Goal: Information Seeking & Learning: Learn about a topic

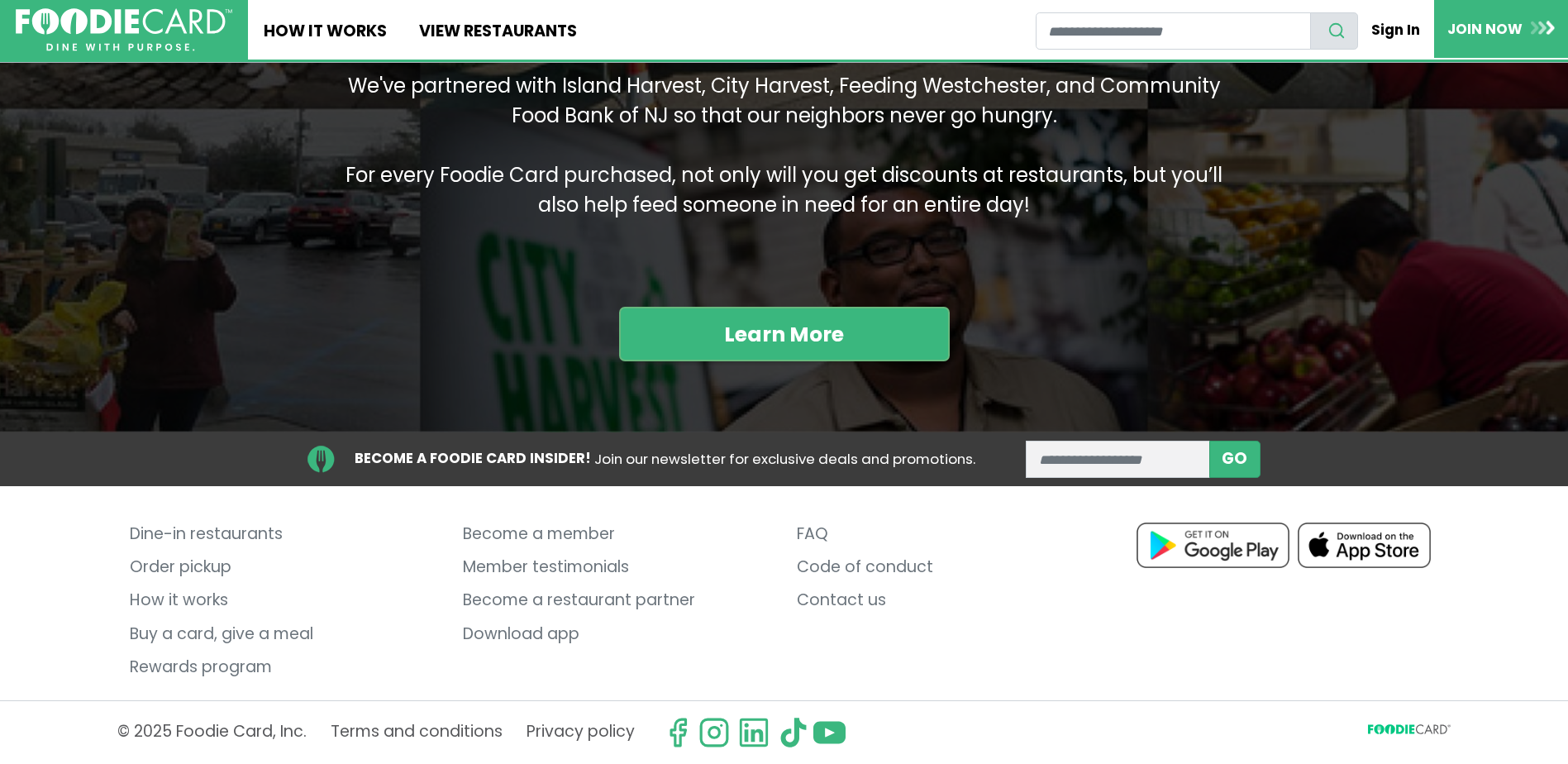
scroll to position [1983, 0]
click at [582, 534] on link "Become a member" at bounding box center [617, 534] width 308 height 33
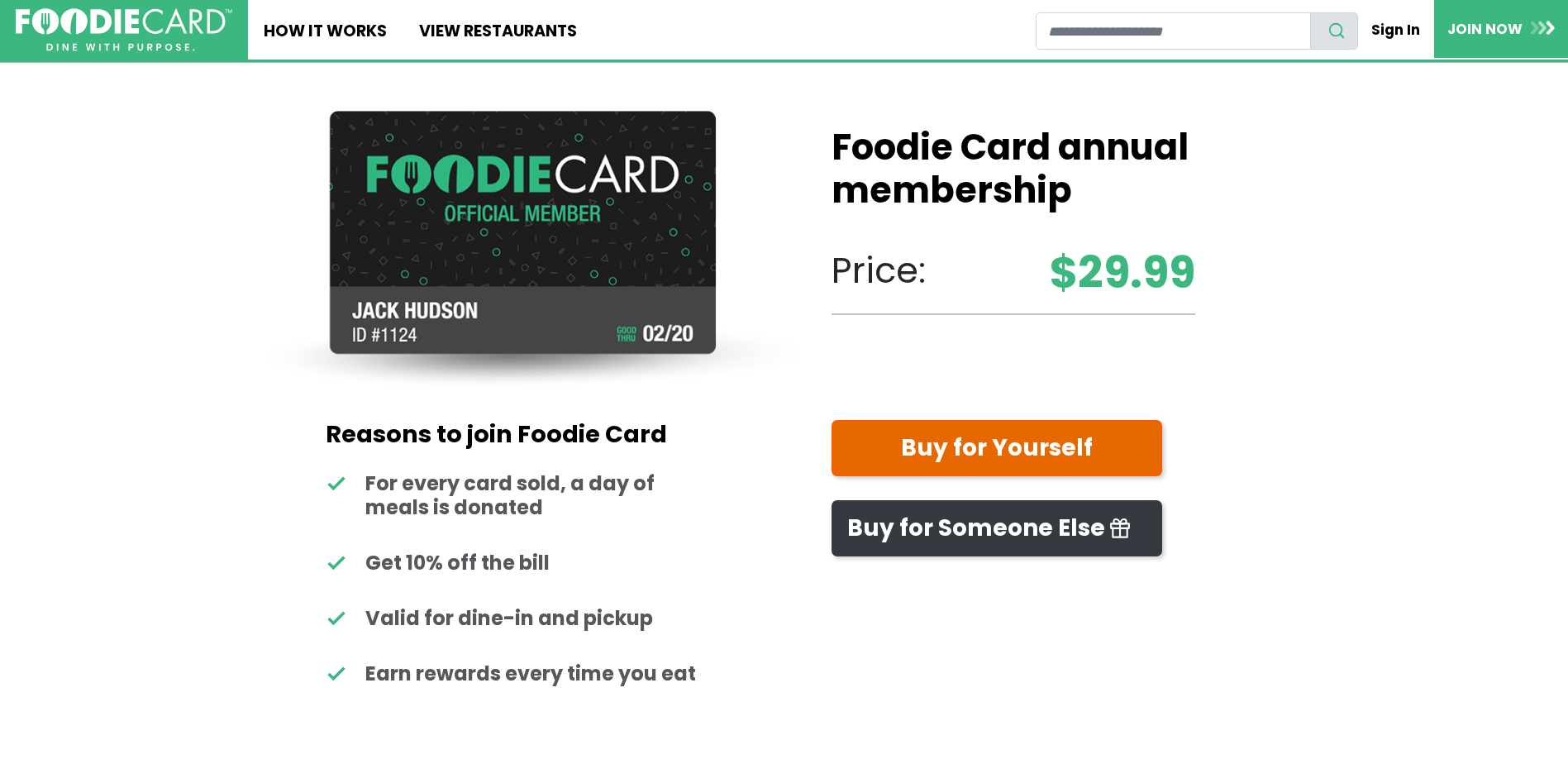
click at [1077, 445] on link "Buy for Yourself" at bounding box center [997, 449] width 331 height 57
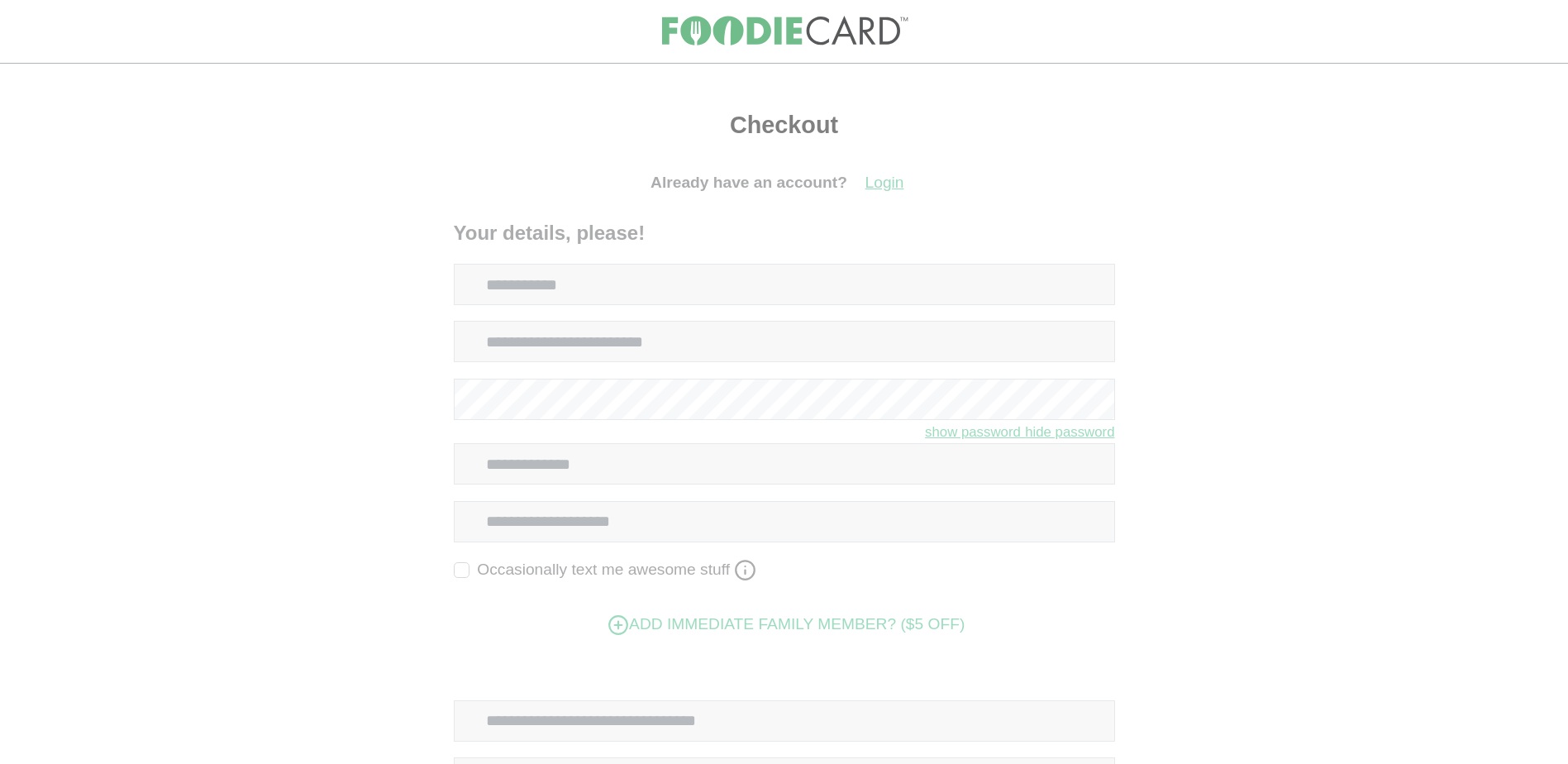
select select
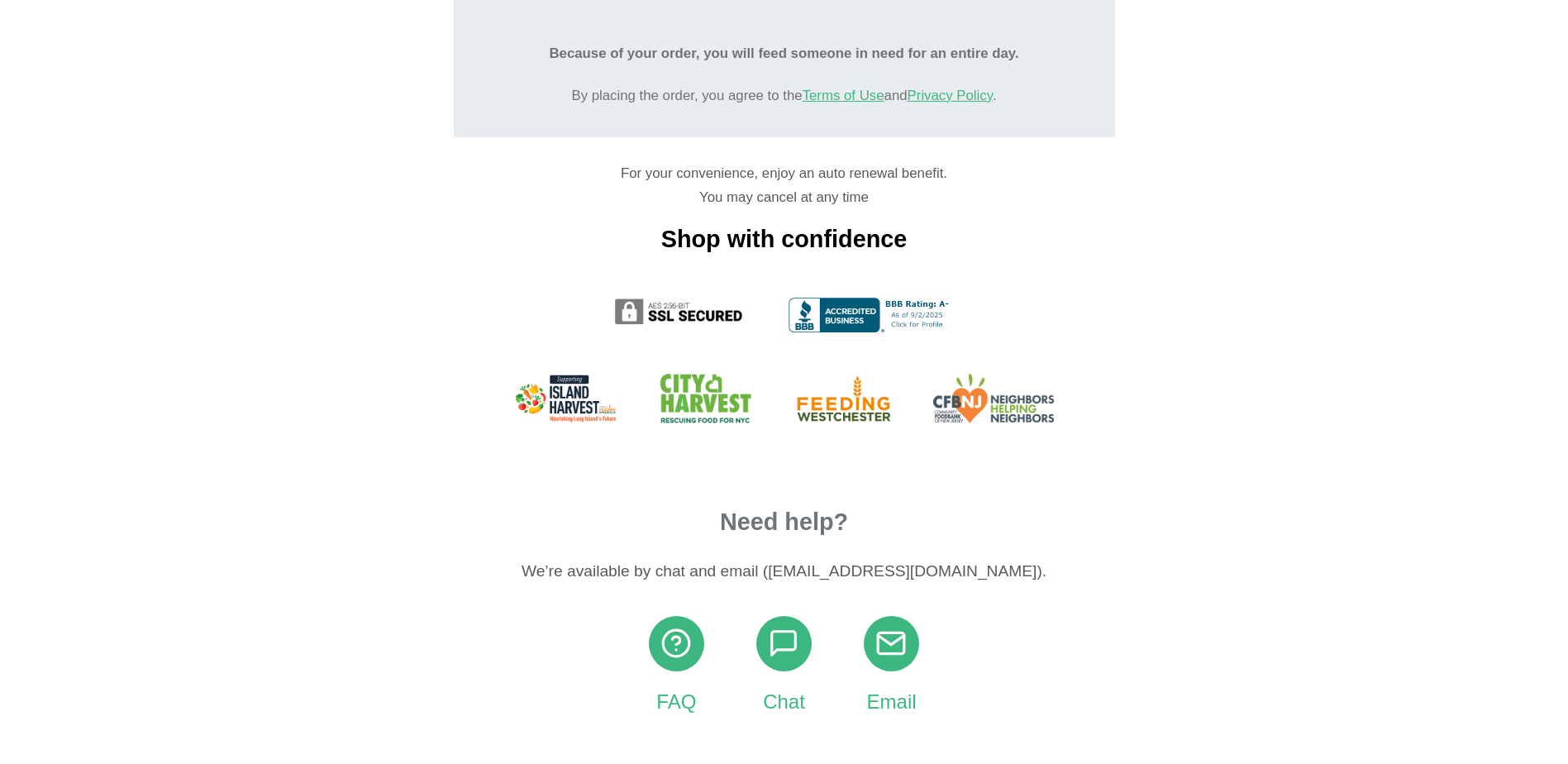
scroll to position [1428, 0]
click at [669, 647] on icon at bounding box center [676, 642] width 32 height 32
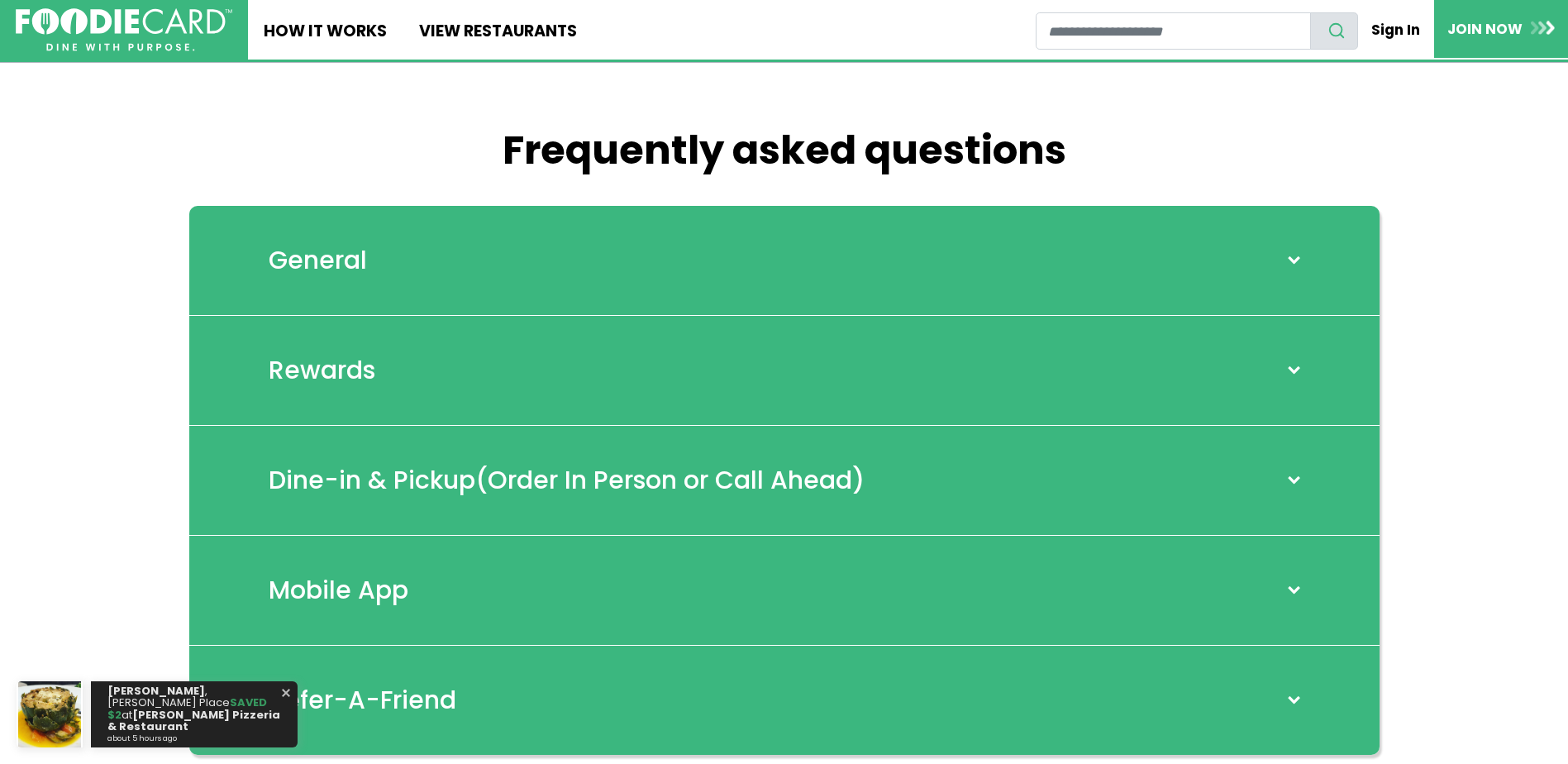
click at [993, 270] on div "General" at bounding box center [785, 260] width 1190 height 110
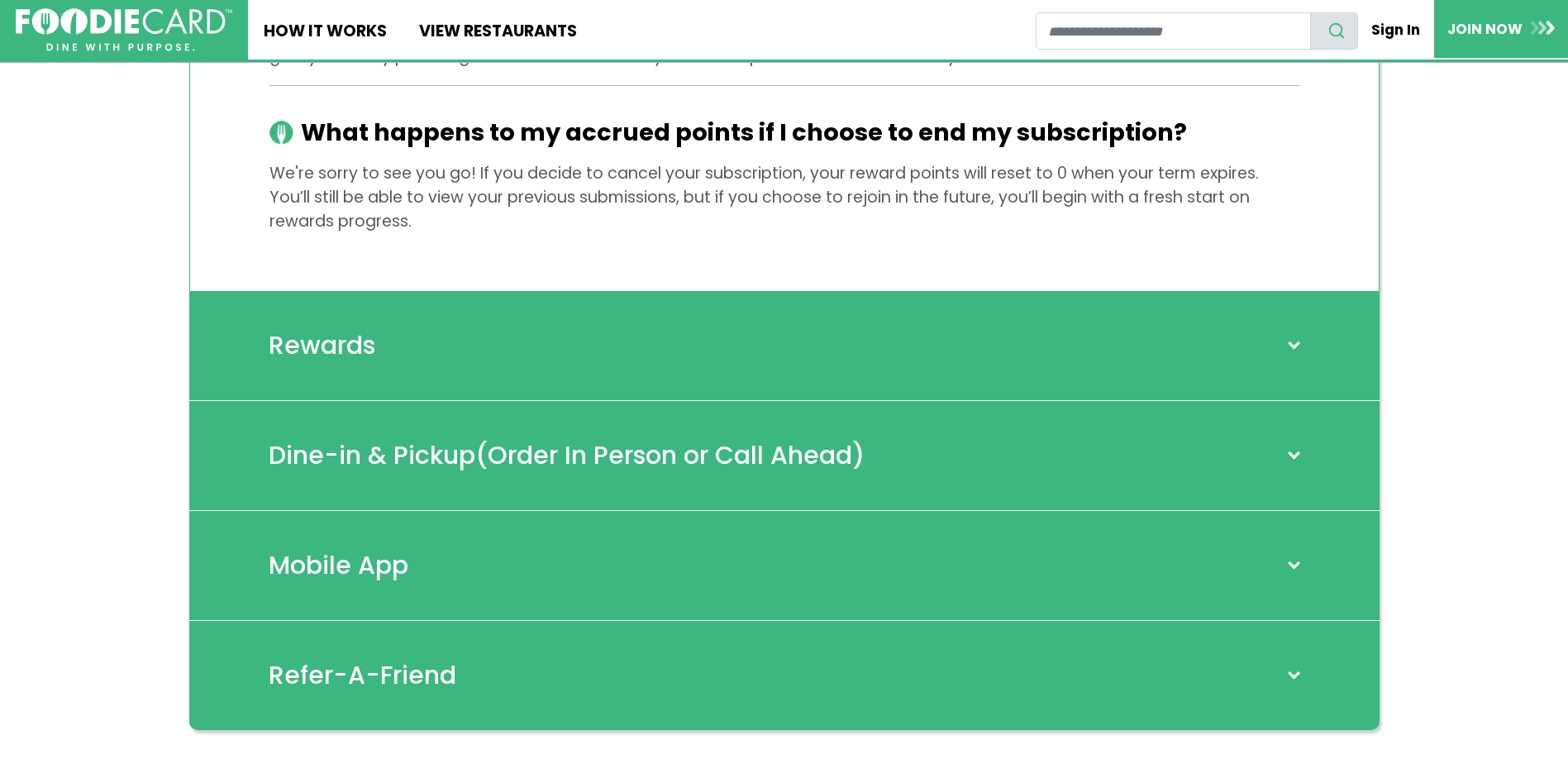
scroll to position [3224, 0]
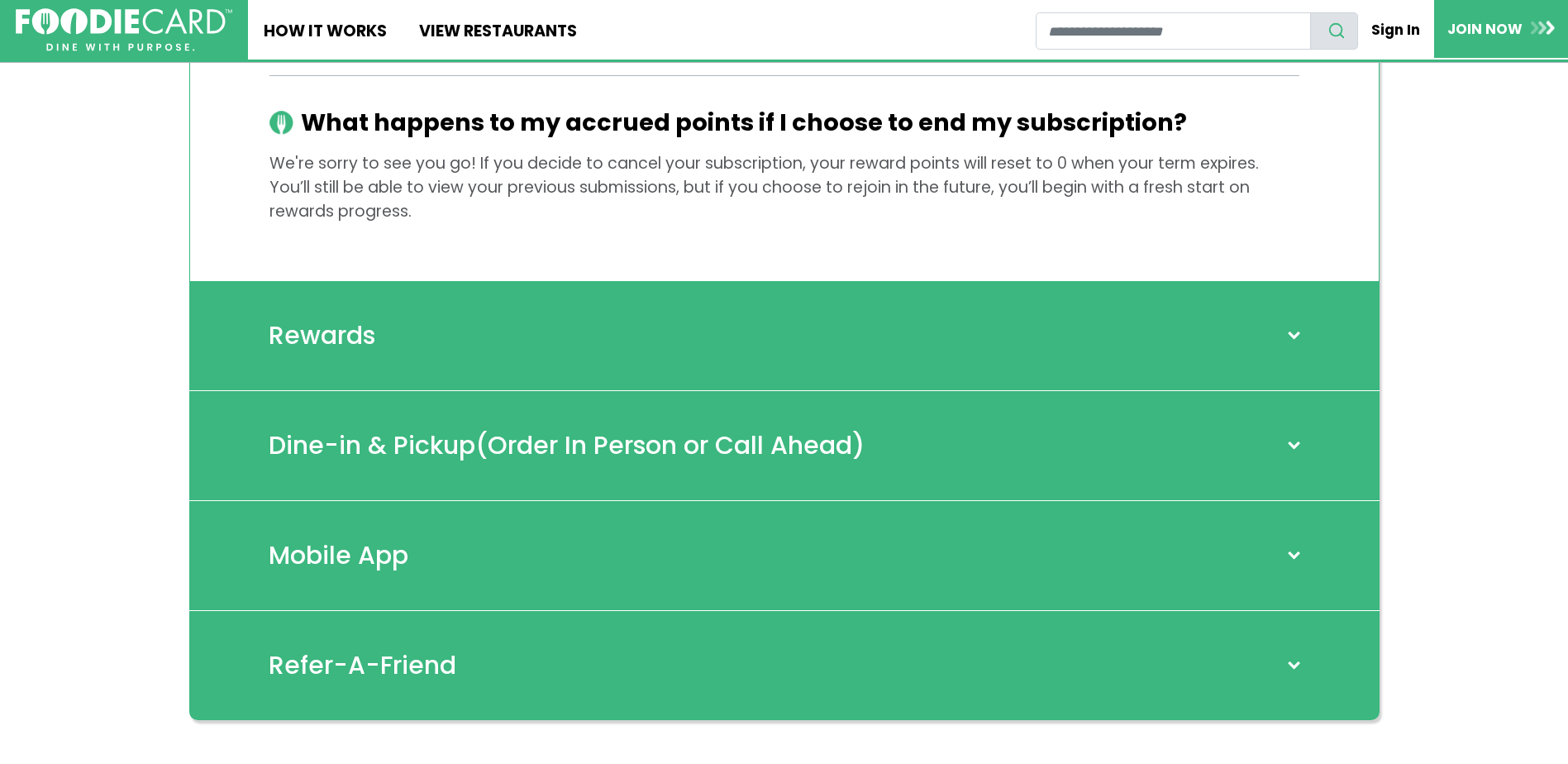
click at [986, 299] on div "Rewards" at bounding box center [785, 335] width 1190 height 110
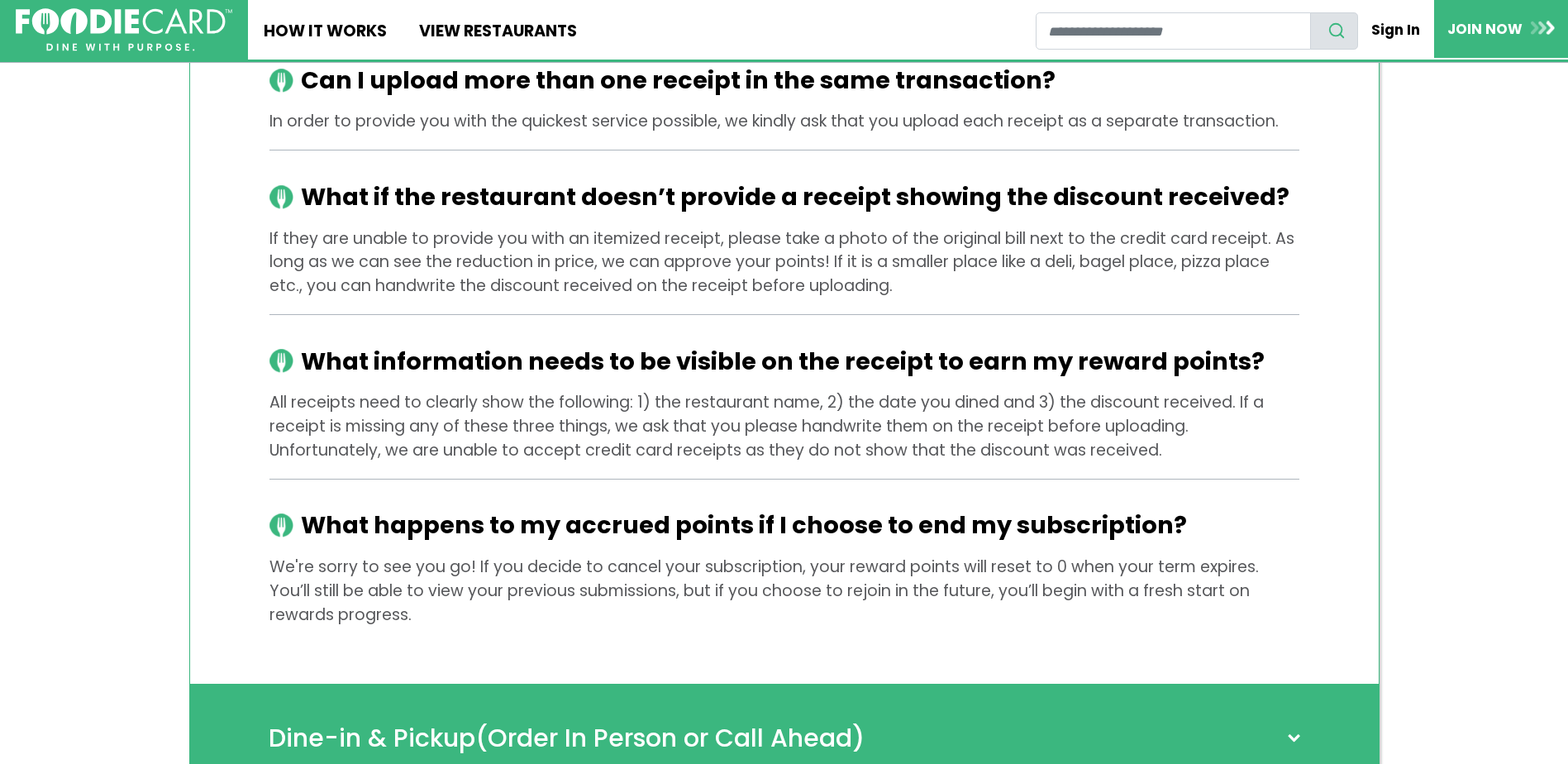
scroll to position [4795, 0]
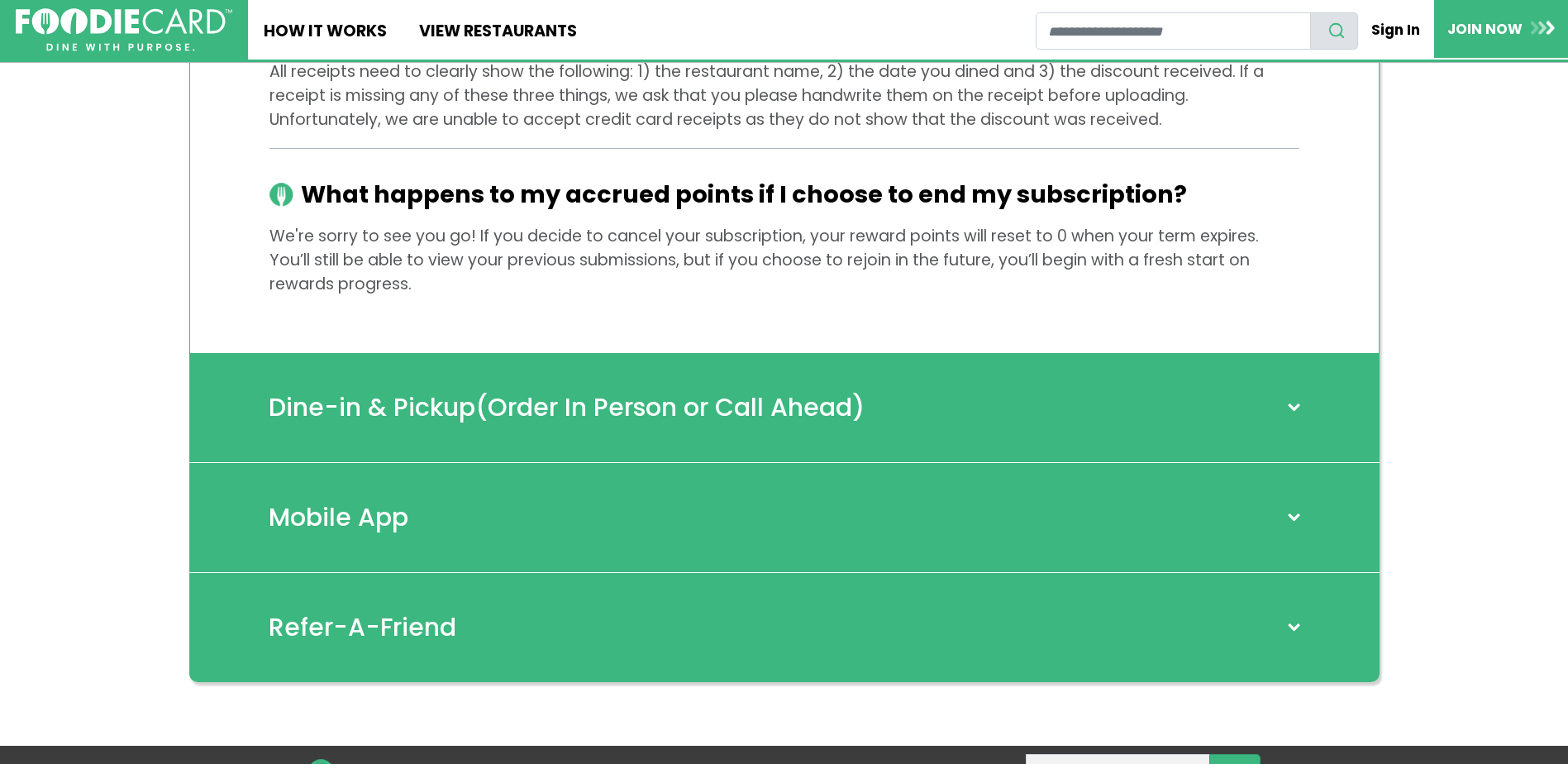
click at [999, 387] on div "Dine-in & Pickup (Order In Person or Call Ahead)" at bounding box center [785, 407] width 1190 height 110
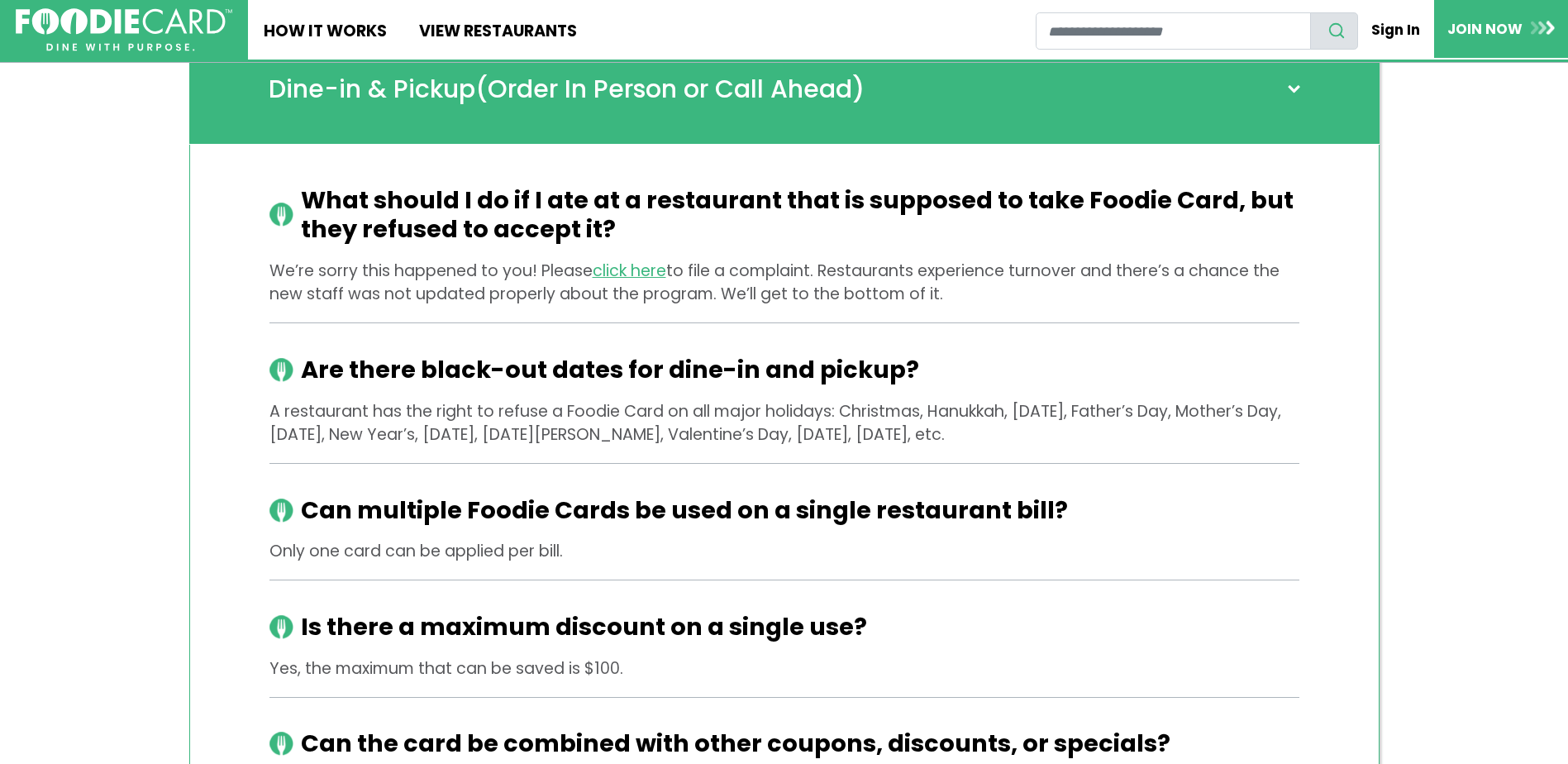
scroll to position [5208, 0]
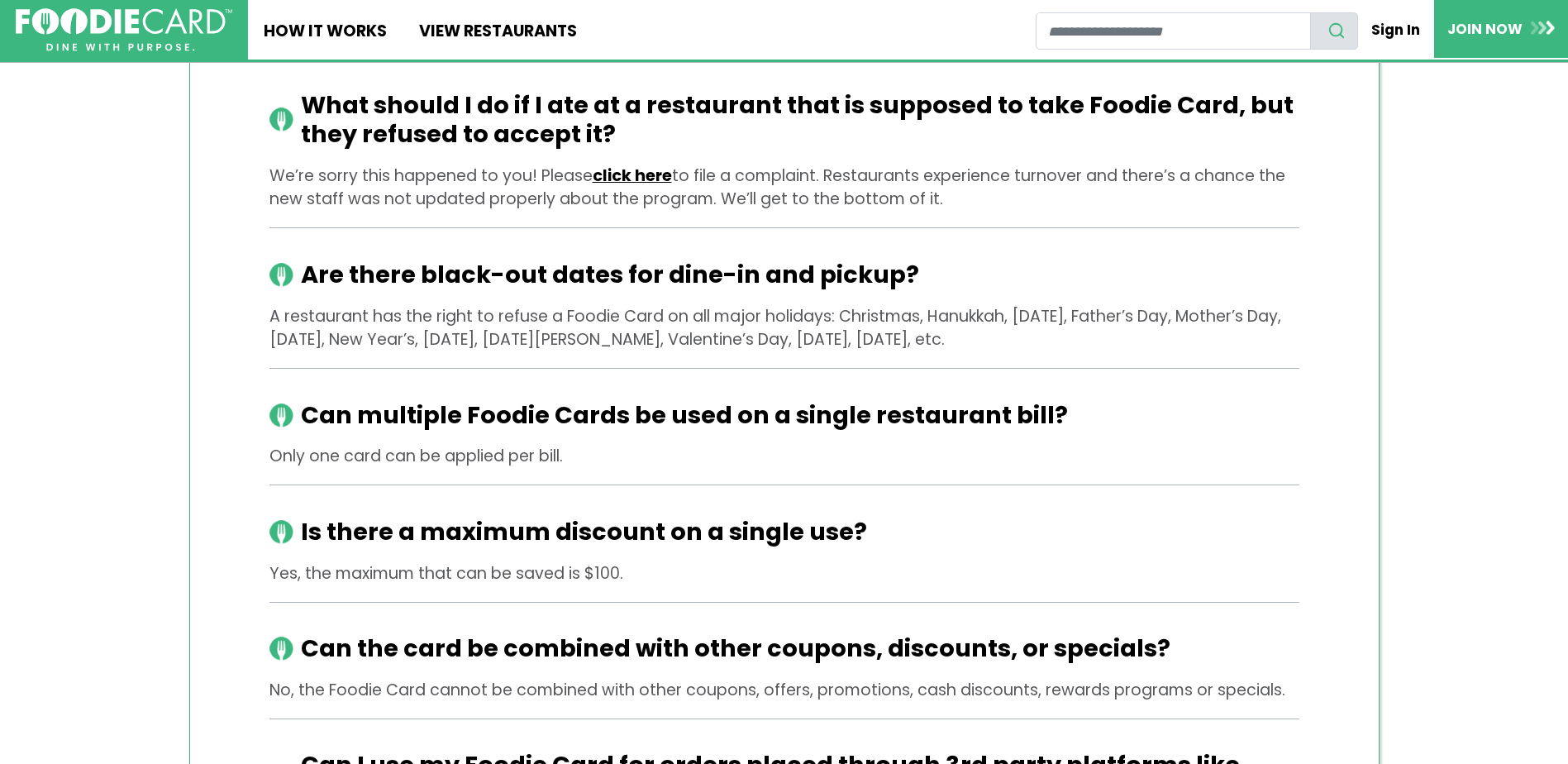
click at [653, 164] on link "click here" at bounding box center [633, 175] width 79 height 23
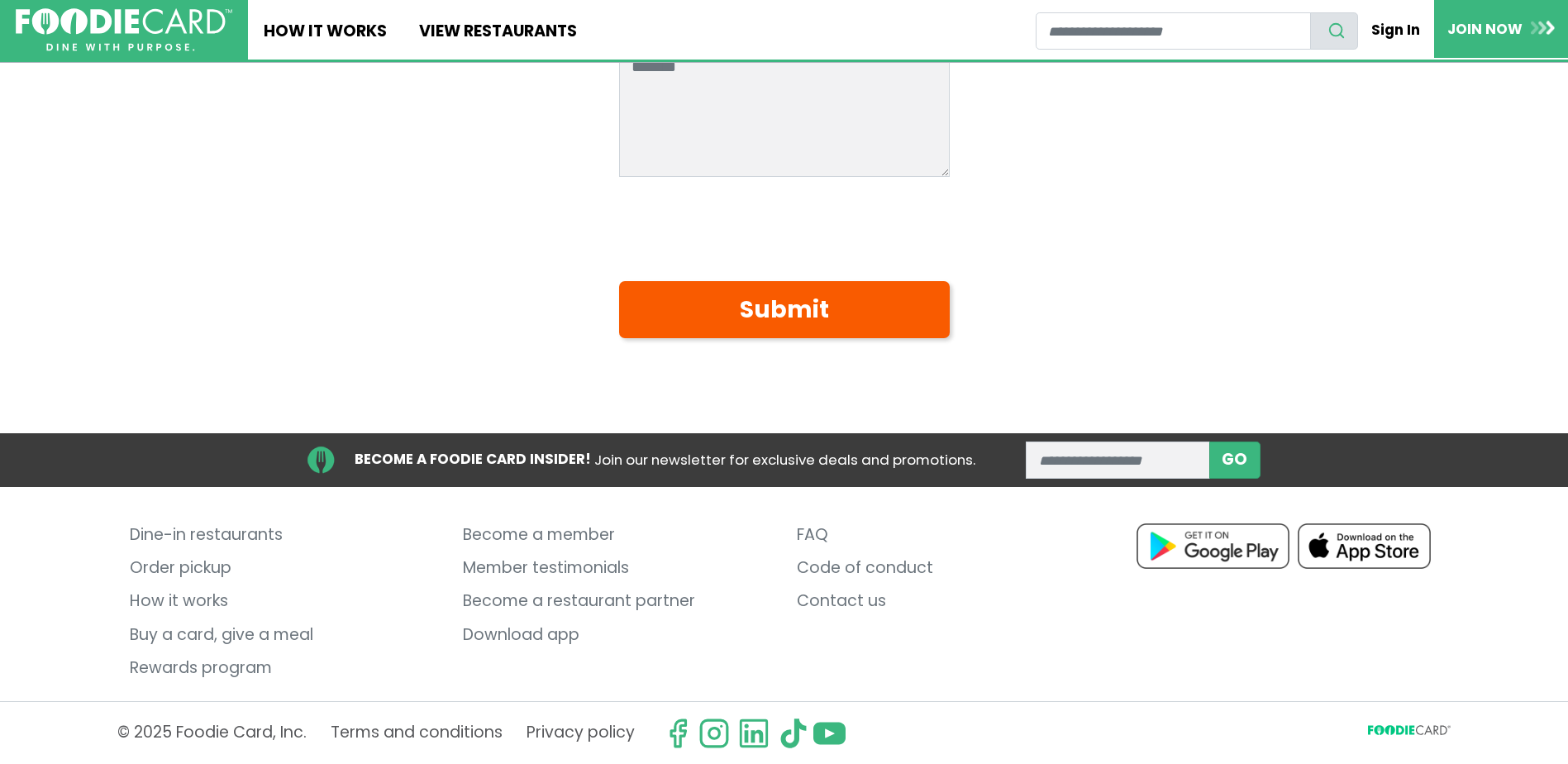
scroll to position [511, 0]
click at [608, 602] on link "Become a restaurant partner" at bounding box center [617, 600] width 308 height 33
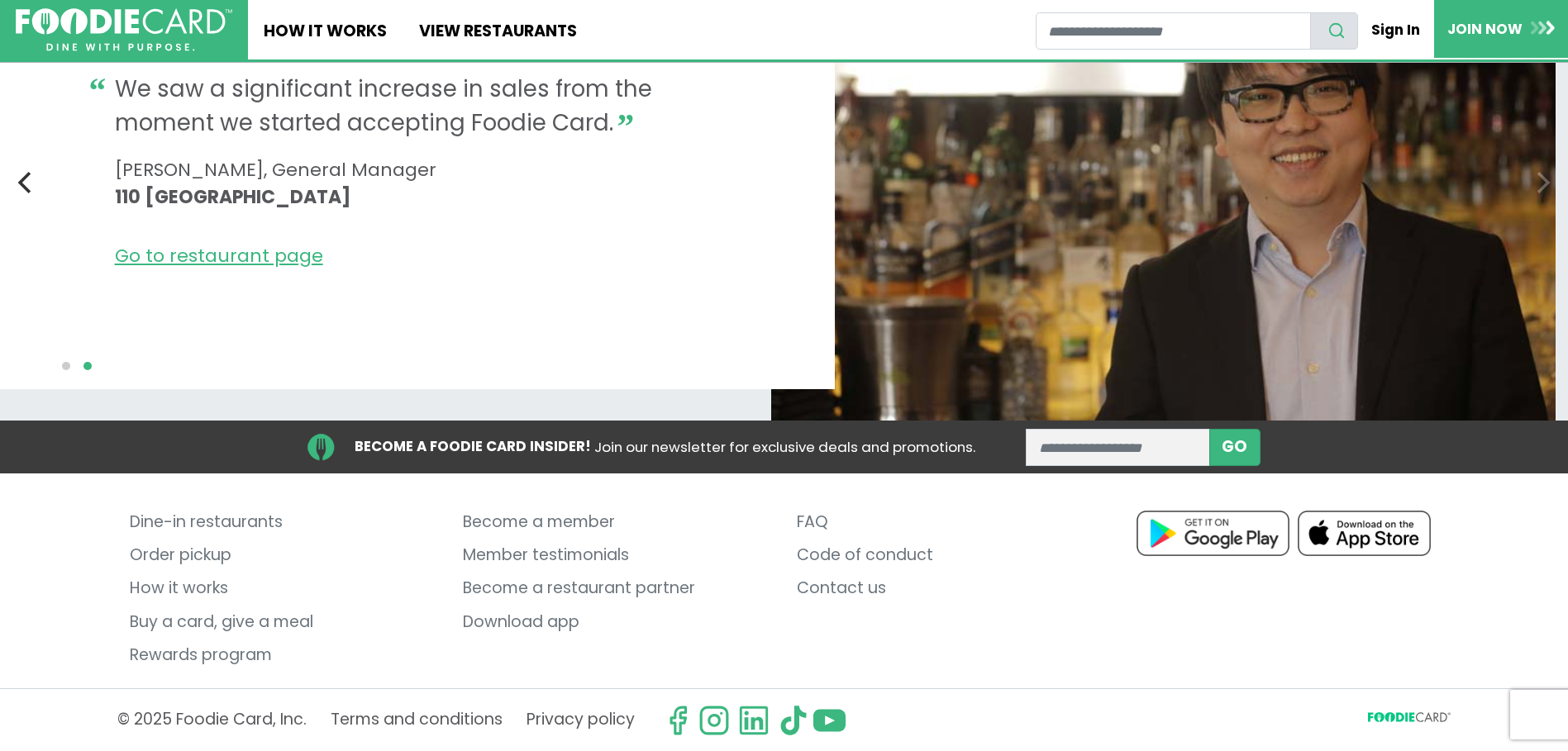
scroll to position [1783, 0]
click at [828, 588] on link "Contact us" at bounding box center [951, 587] width 308 height 33
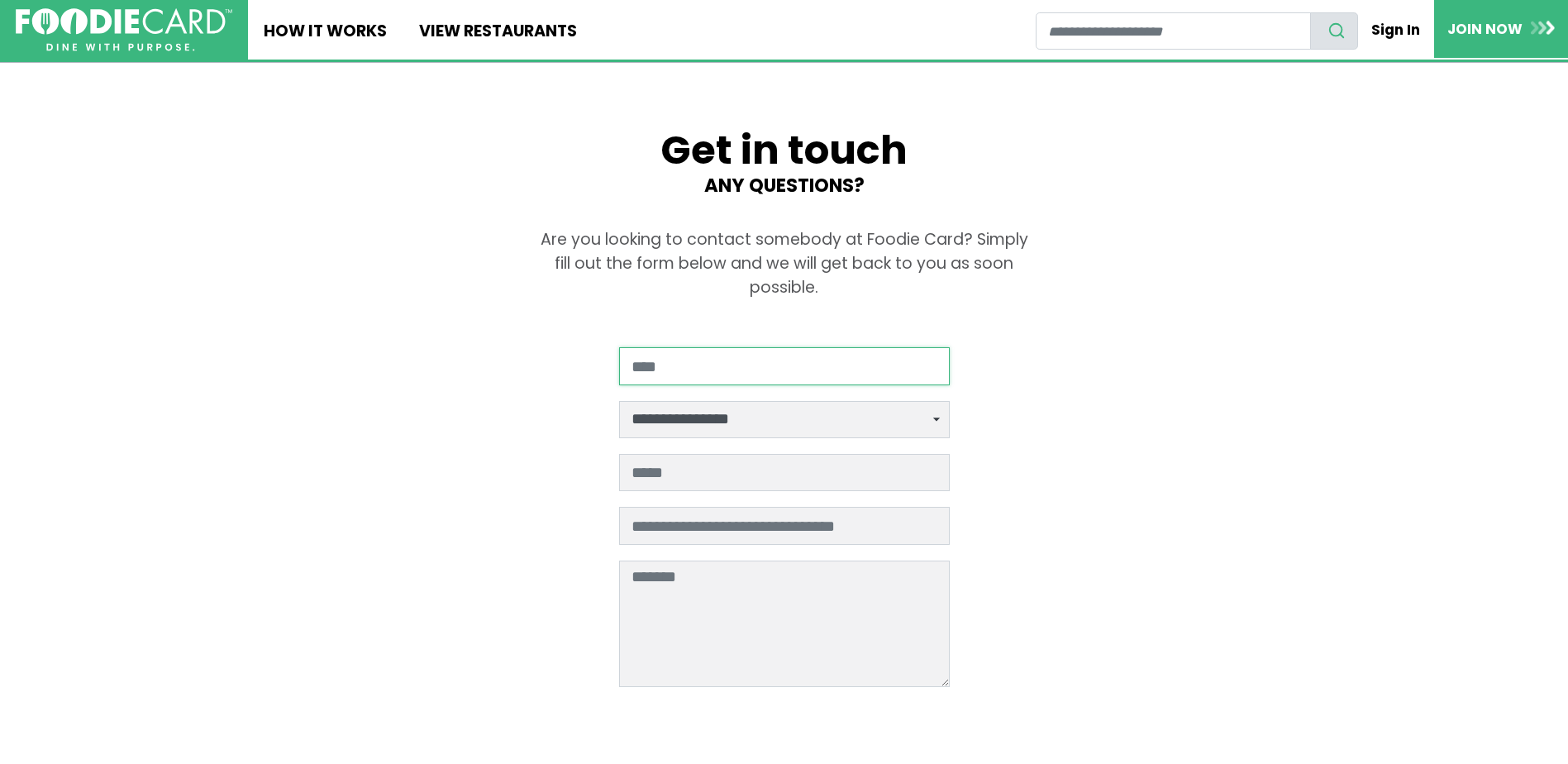
click at [687, 381] on input "Your Name" at bounding box center [784, 366] width 331 height 38
type input "**********"
drag, startPoint x: 735, startPoint y: 366, endPoint x: 678, endPoint y: 367, distance: 57.0
click at [678, 367] on input "**********" at bounding box center [784, 366] width 331 height 38
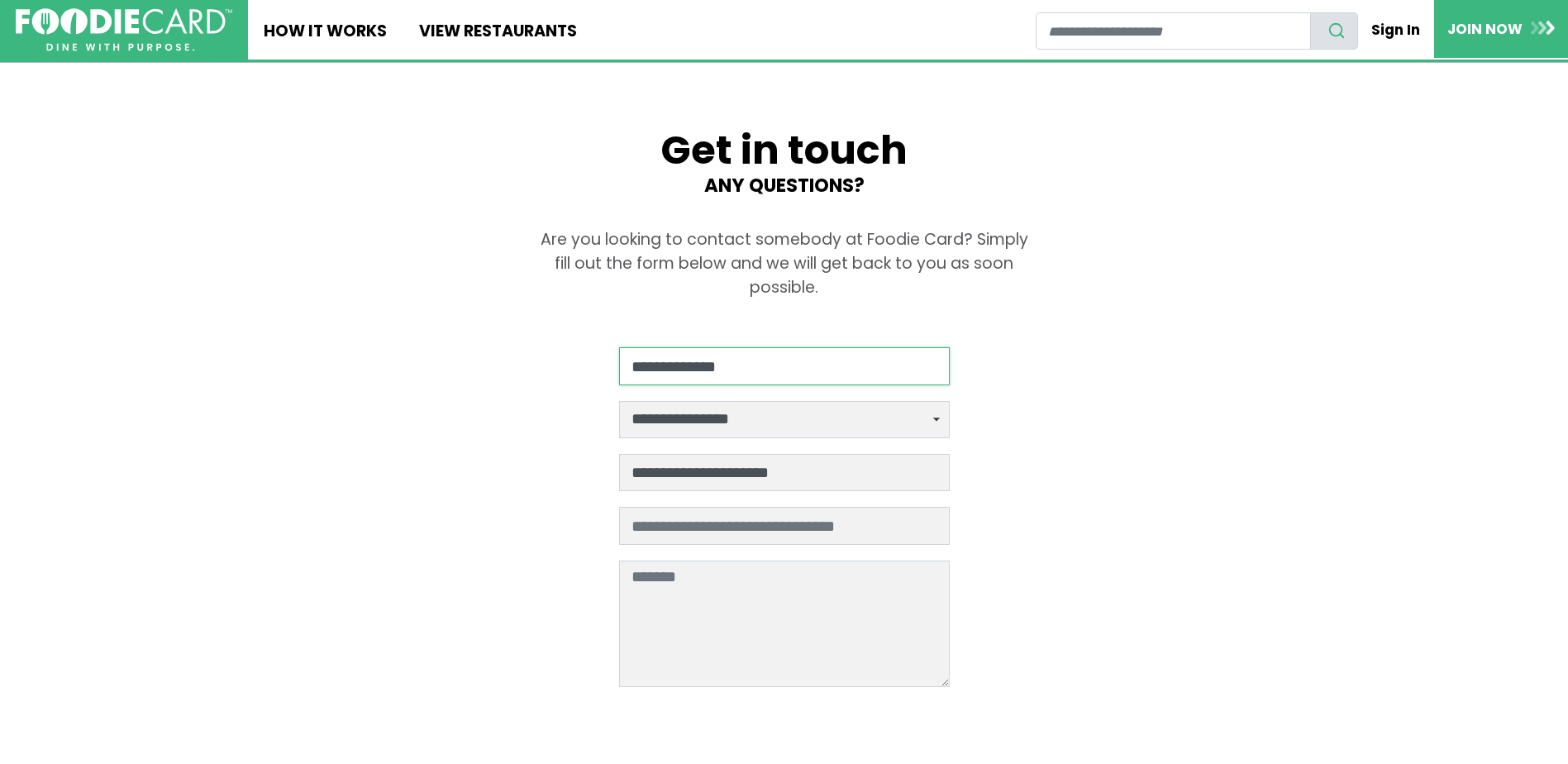
type input "**********"
click at [658, 406] on select "**********" at bounding box center [784, 420] width 331 height 38
click at [470, 271] on main "**********" at bounding box center [784, 530] width 1568 height 933
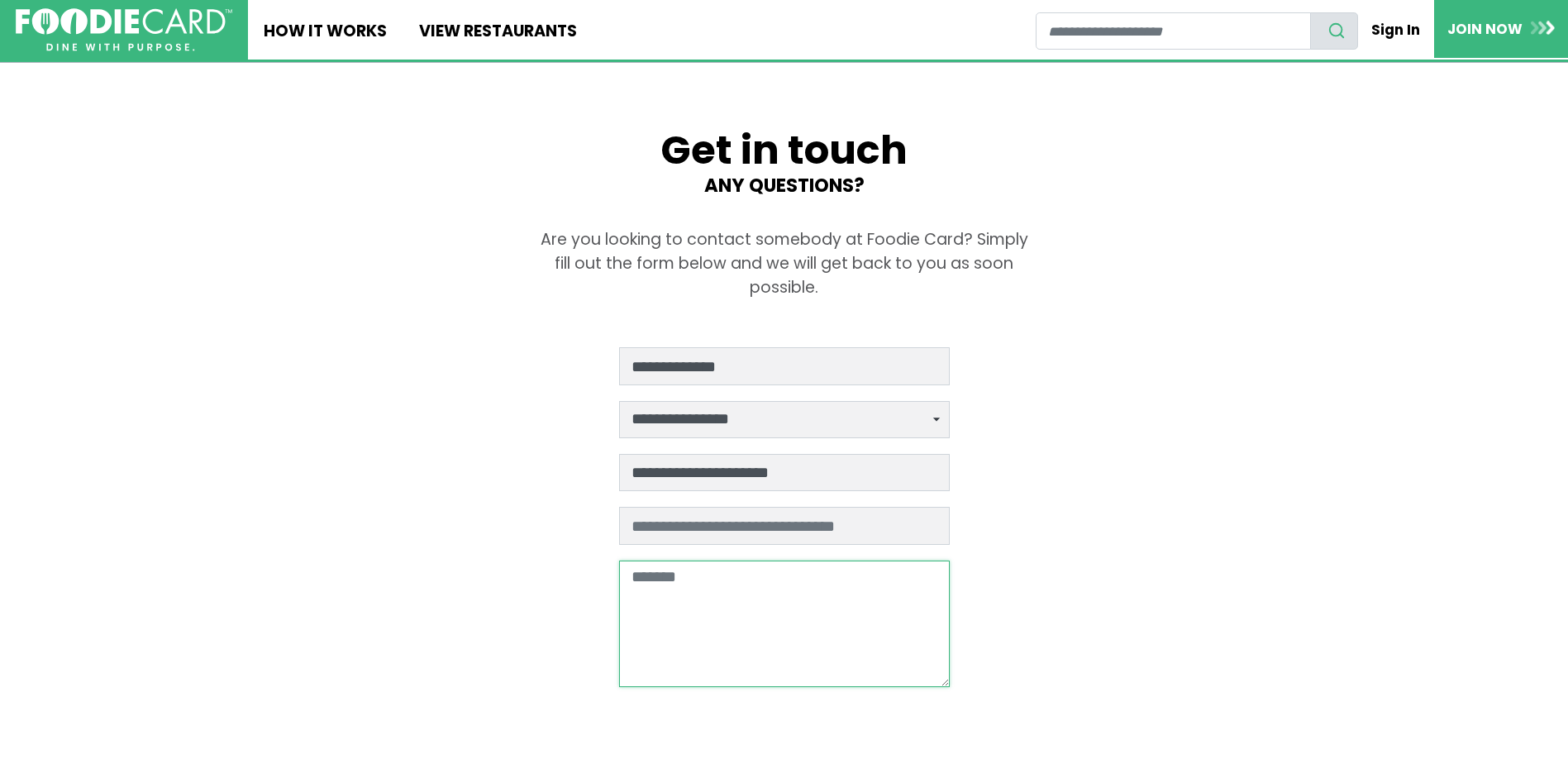
click at [712, 581] on textarea at bounding box center [784, 624] width 331 height 127
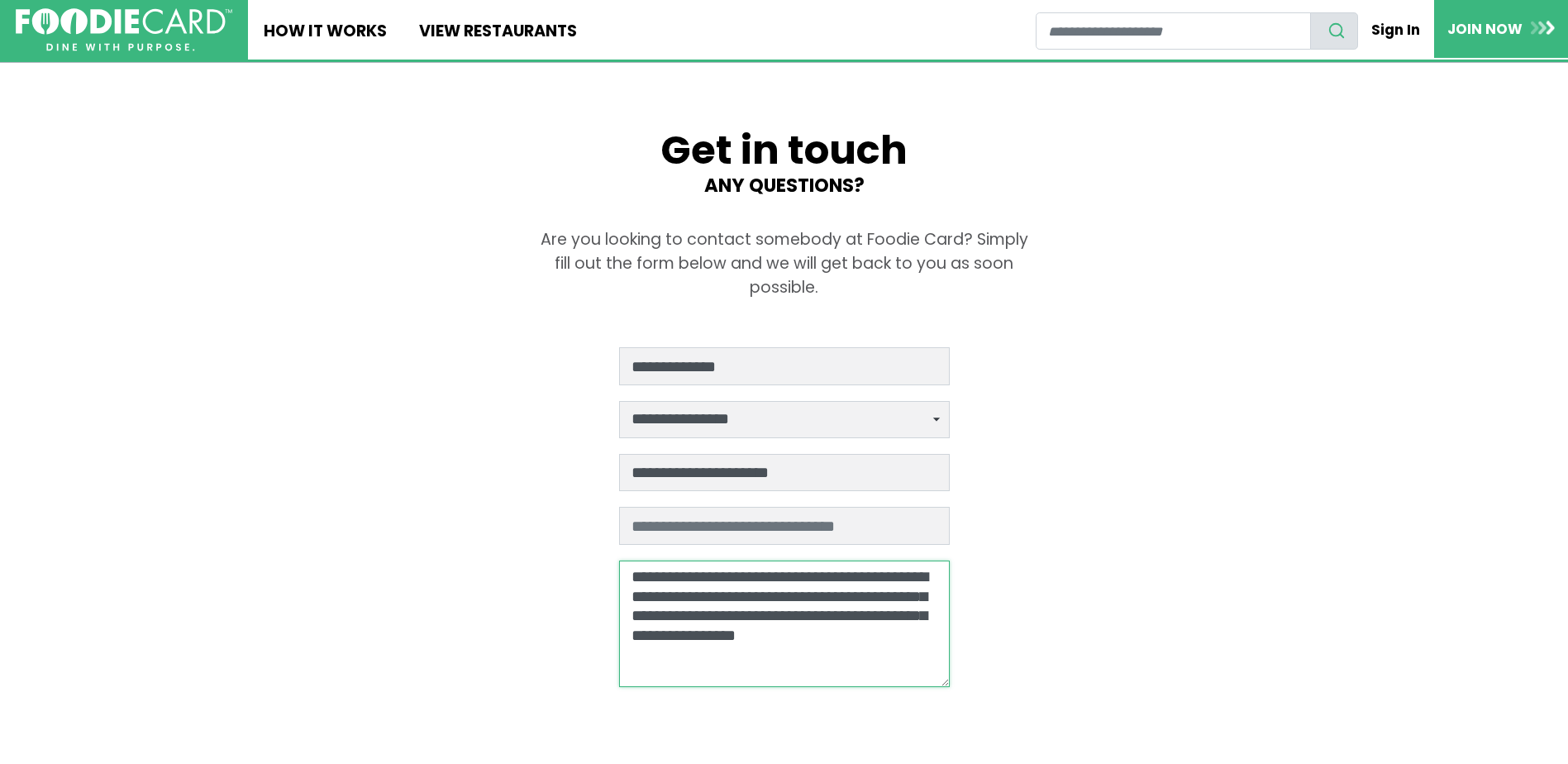
type textarea "**********"
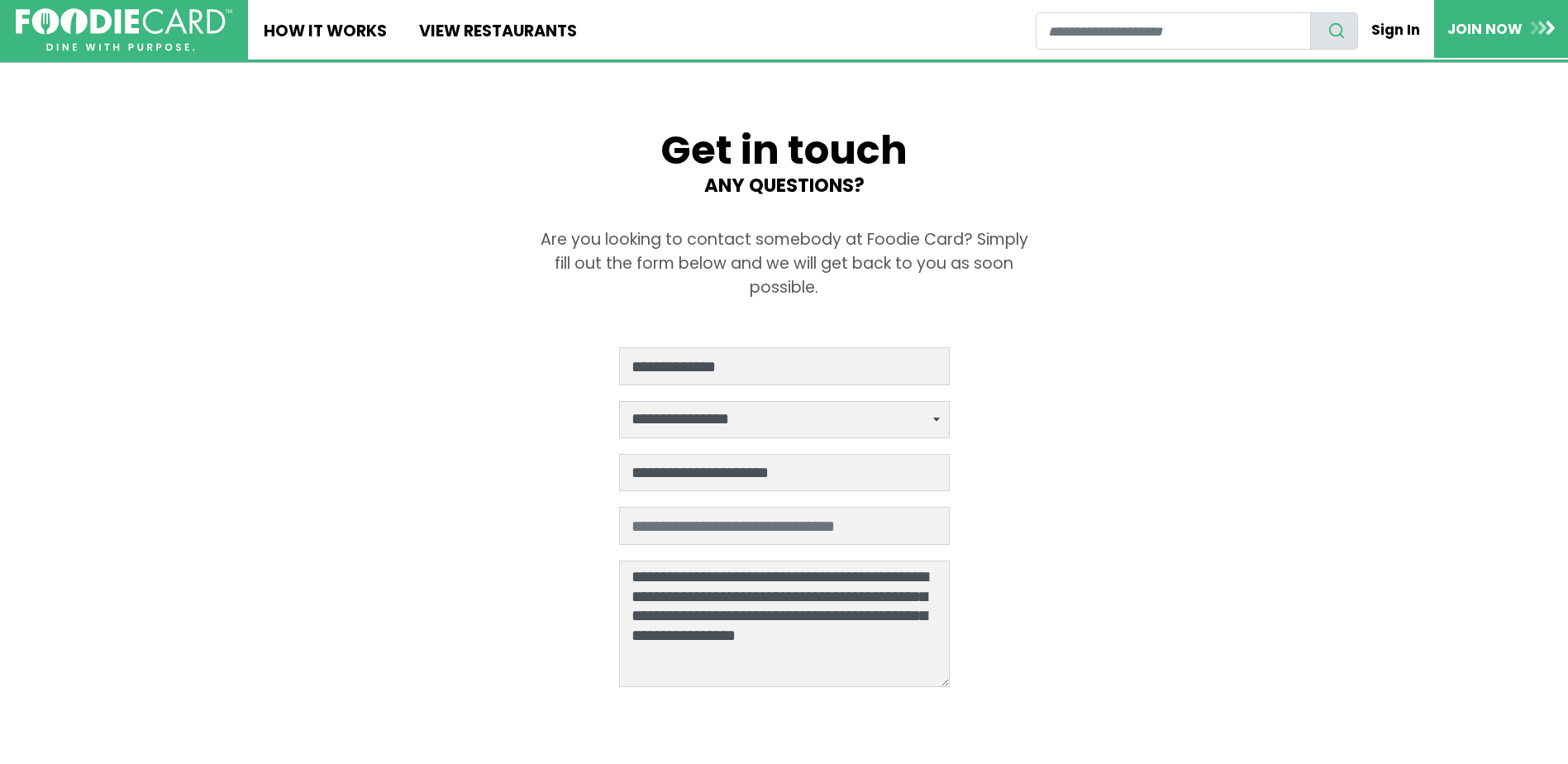
click at [1178, 581] on main "**********" at bounding box center [784, 530] width 1568 height 933
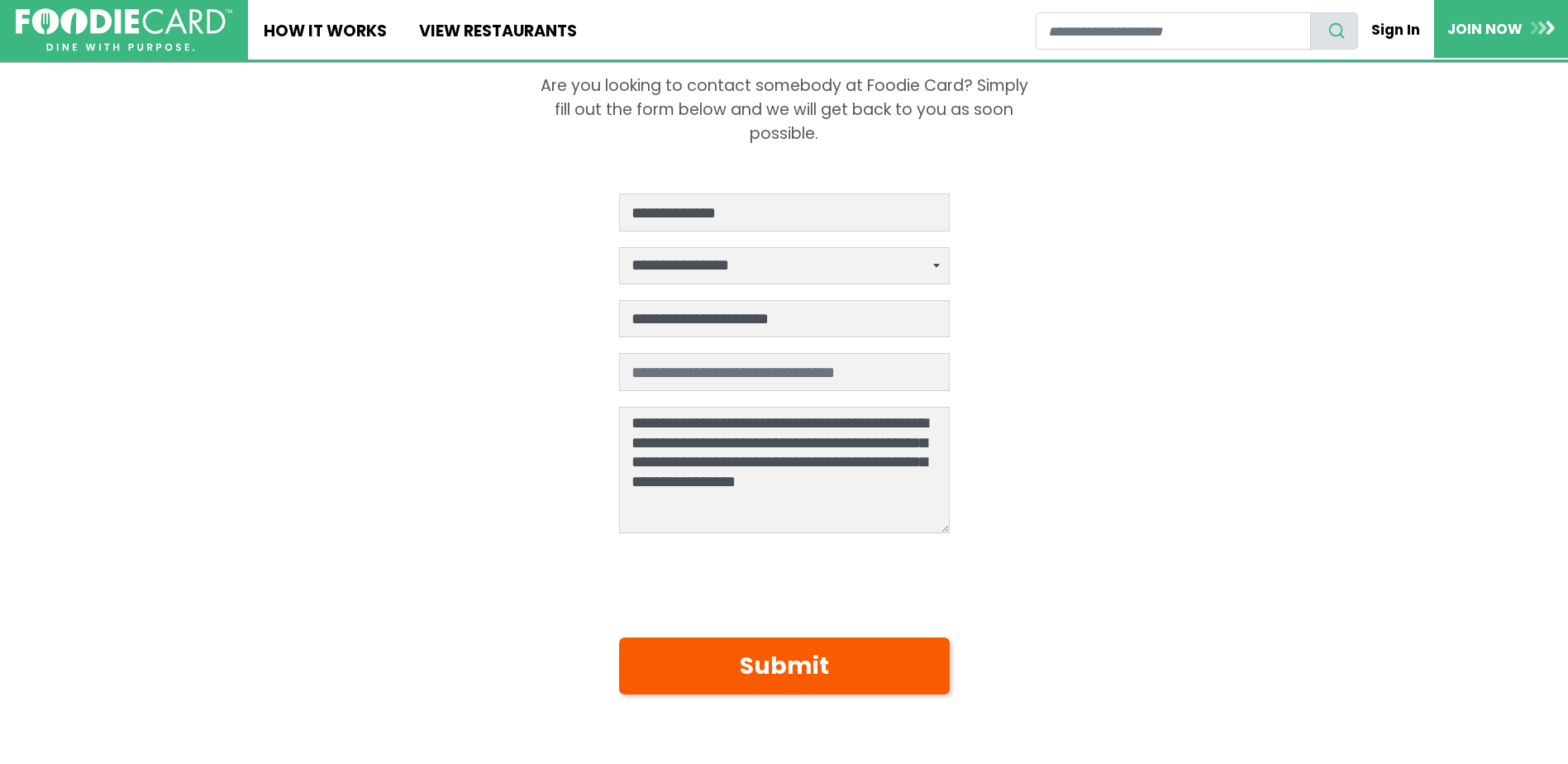
scroll to position [165, 0]
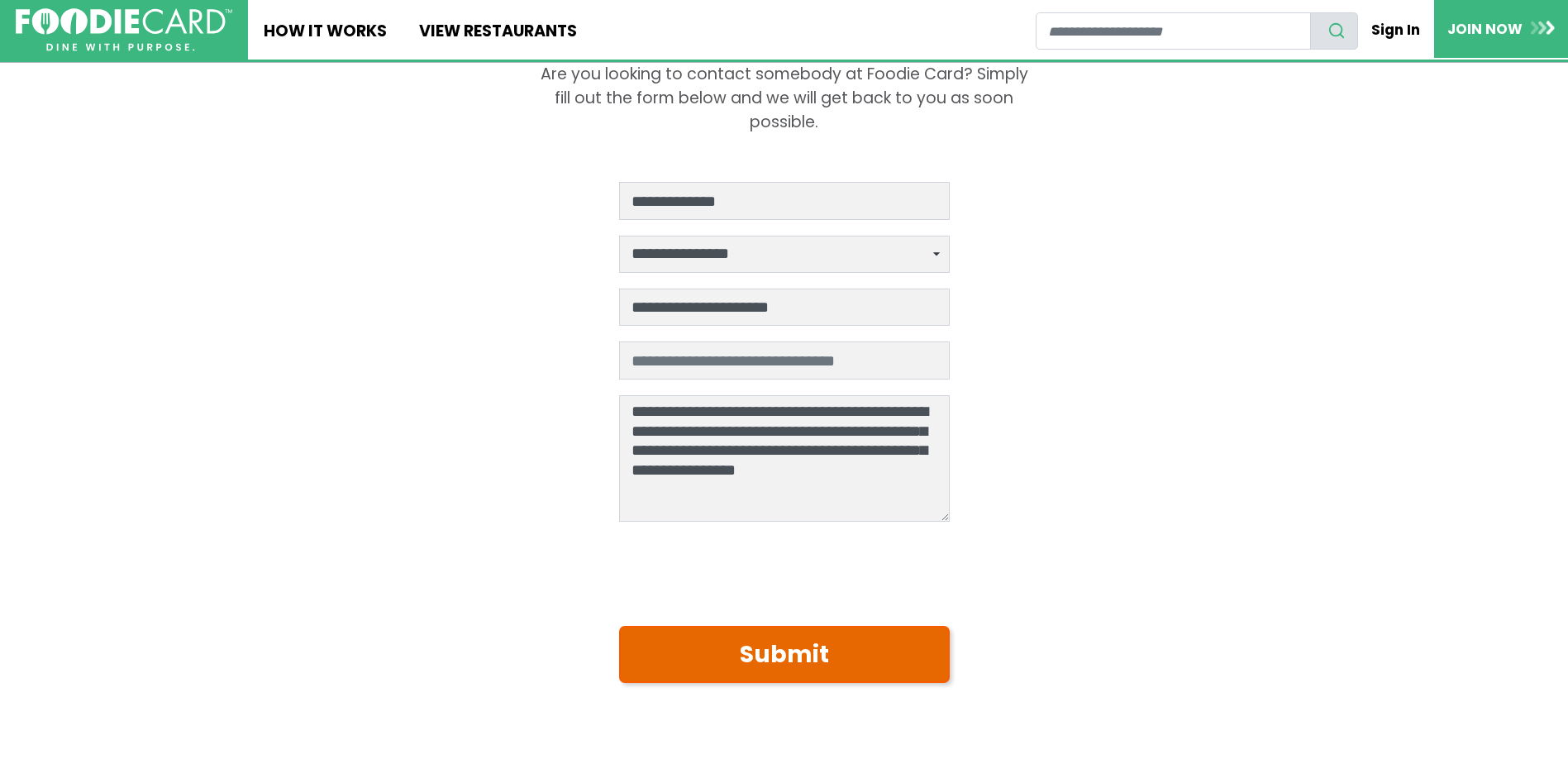
click at [755, 654] on button "Submit" at bounding box center [784, 654] width 331 height 57
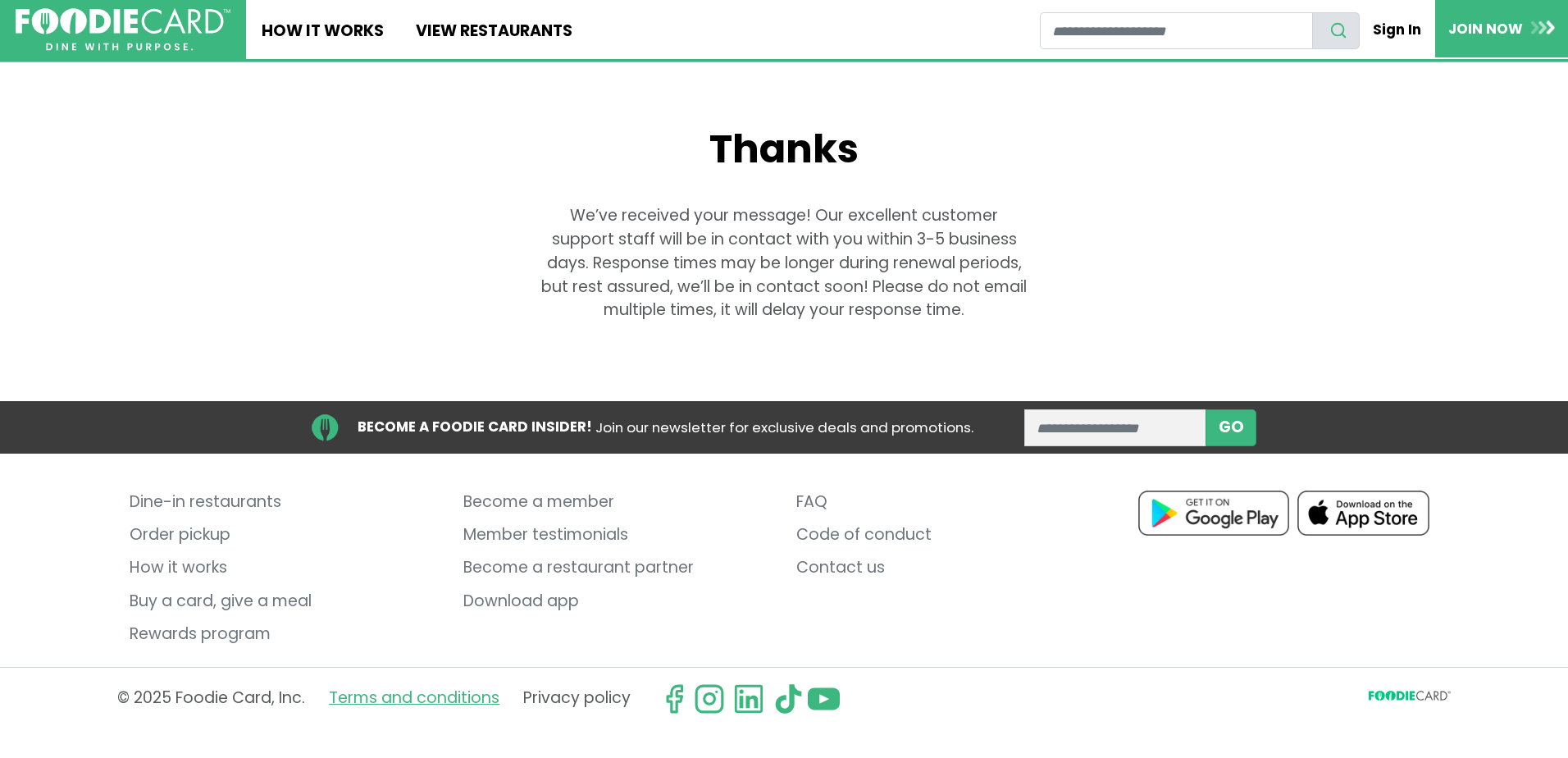
click at [476, 702] on link "Terms and conditions" at bounding box center [414, 699] width 171 height 31
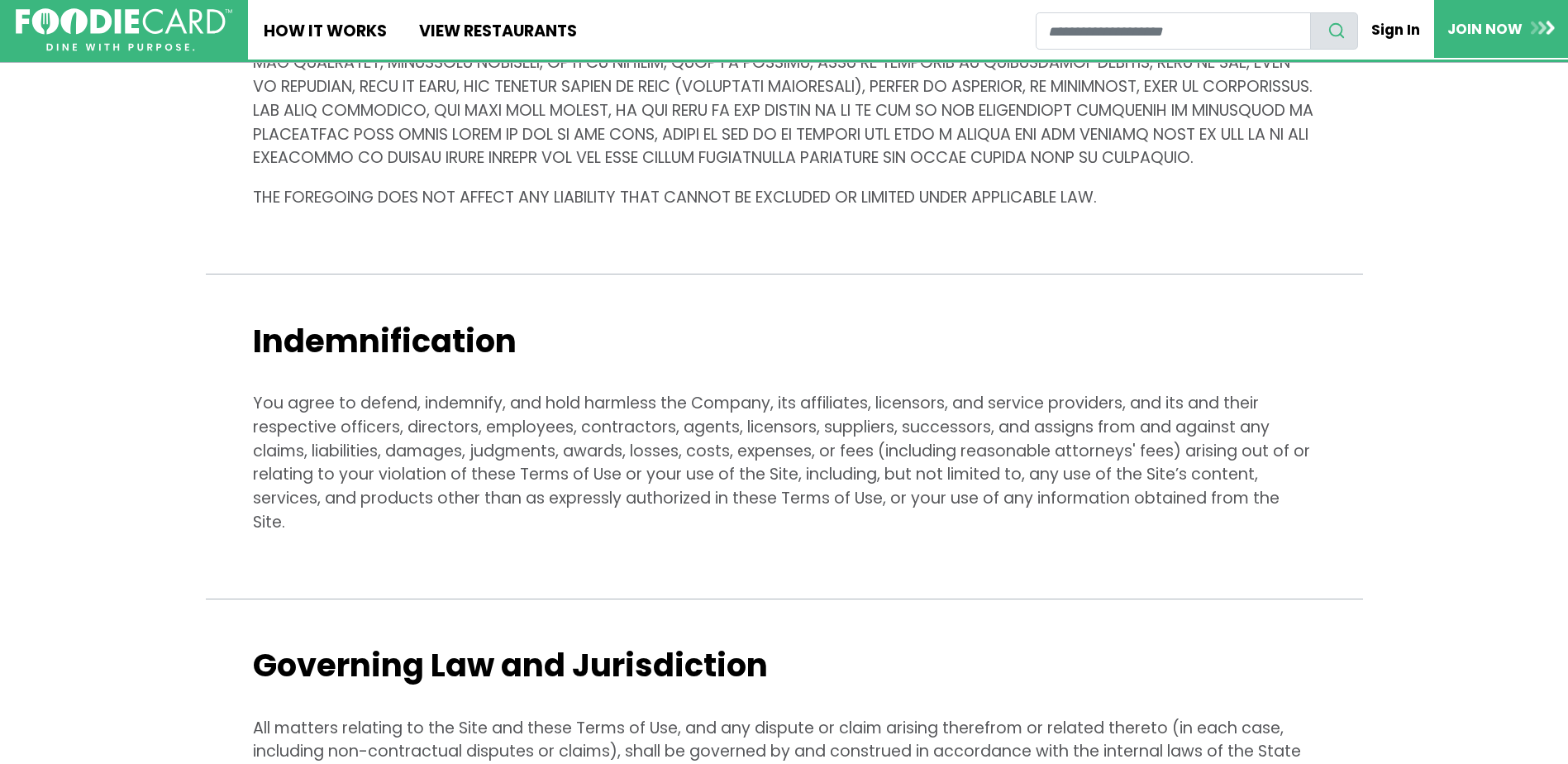
scroll to position [5125, 0]
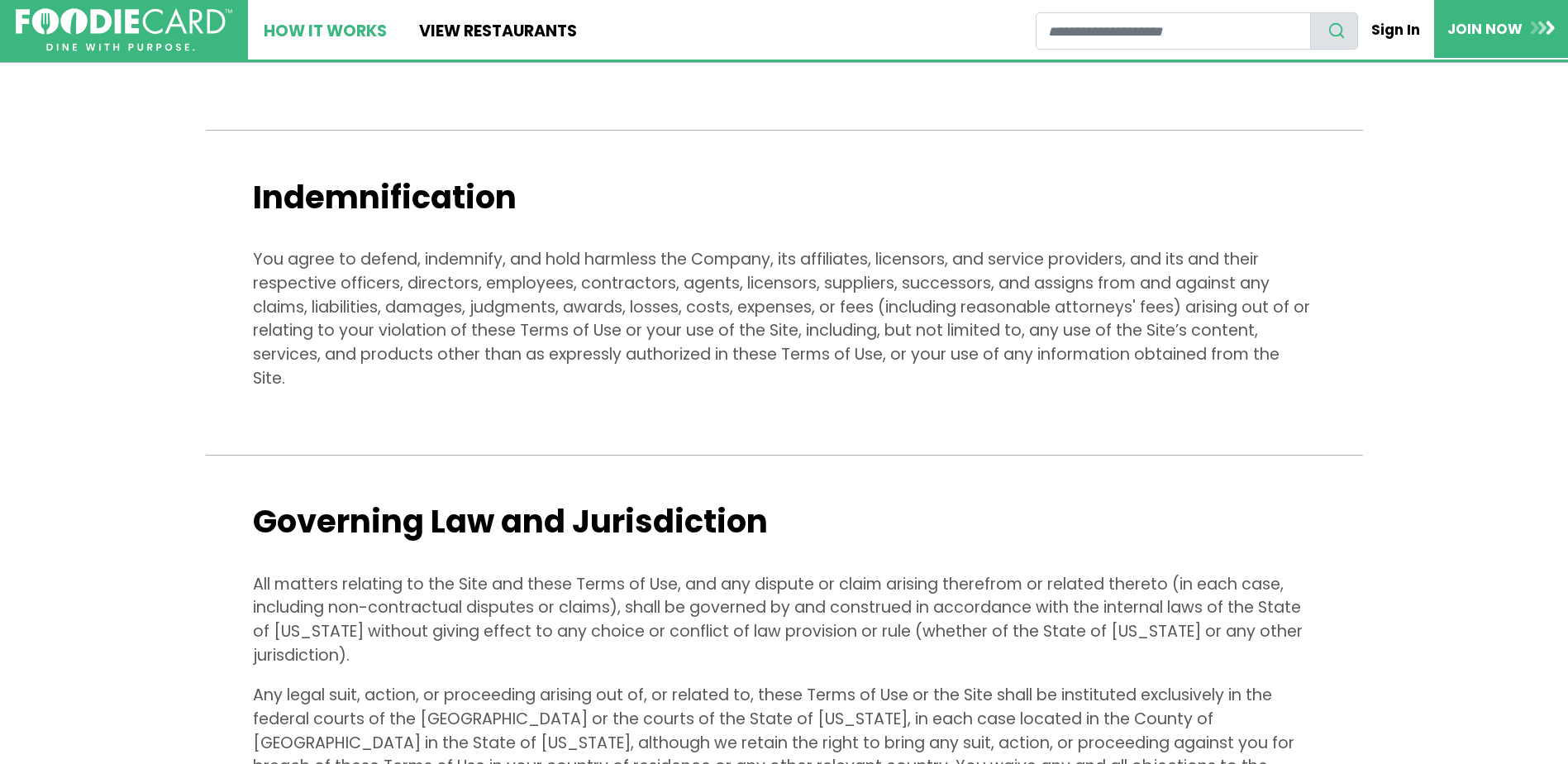
click at [331, 19] on link "How It Works" at bounding box center [325, 30] width 154 height 59
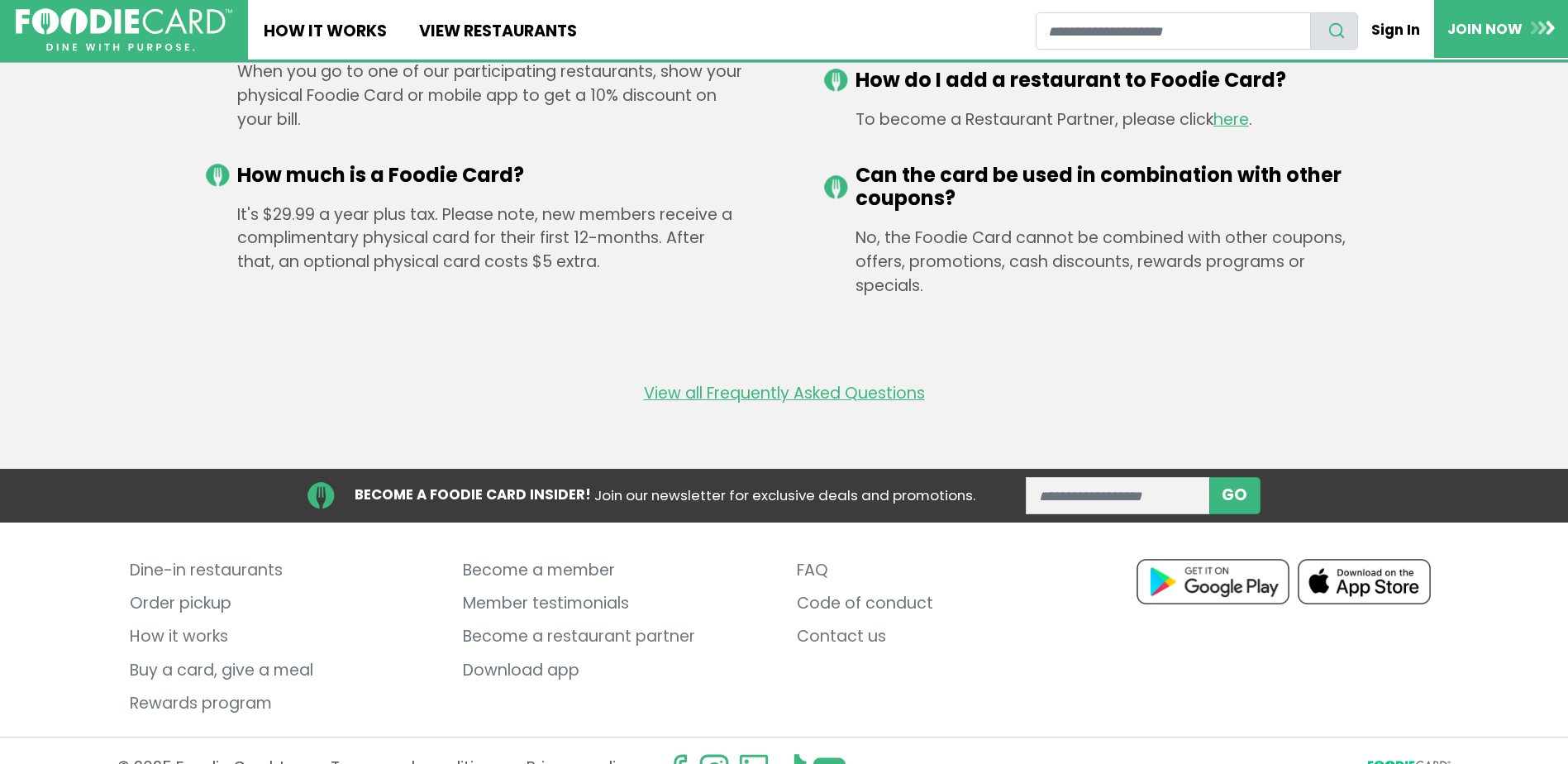
scroll to position [2777, 0]
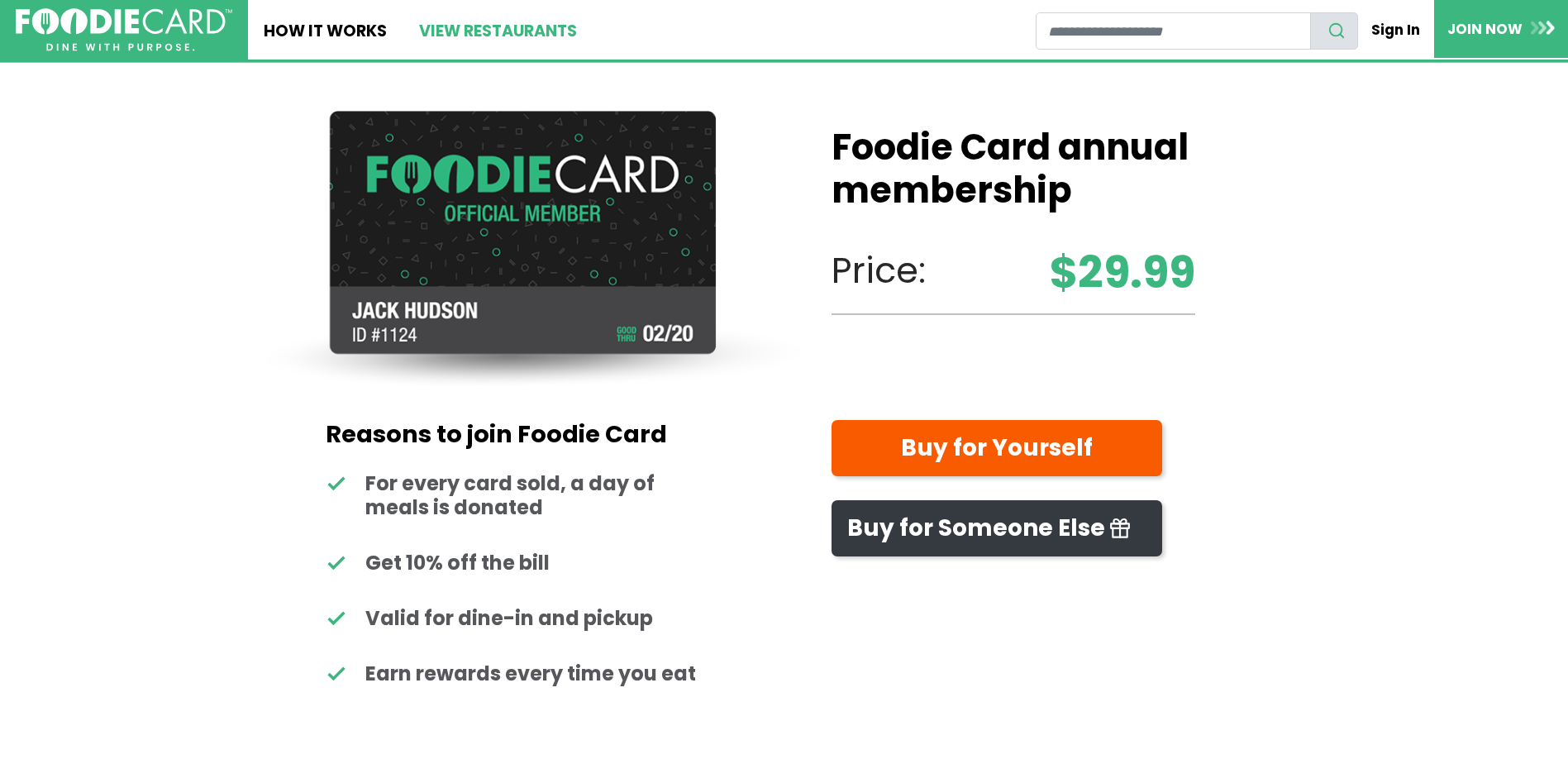
click at [492, 23] on link "View restaurants" at bounding box center [497, 30] width 190 height 59
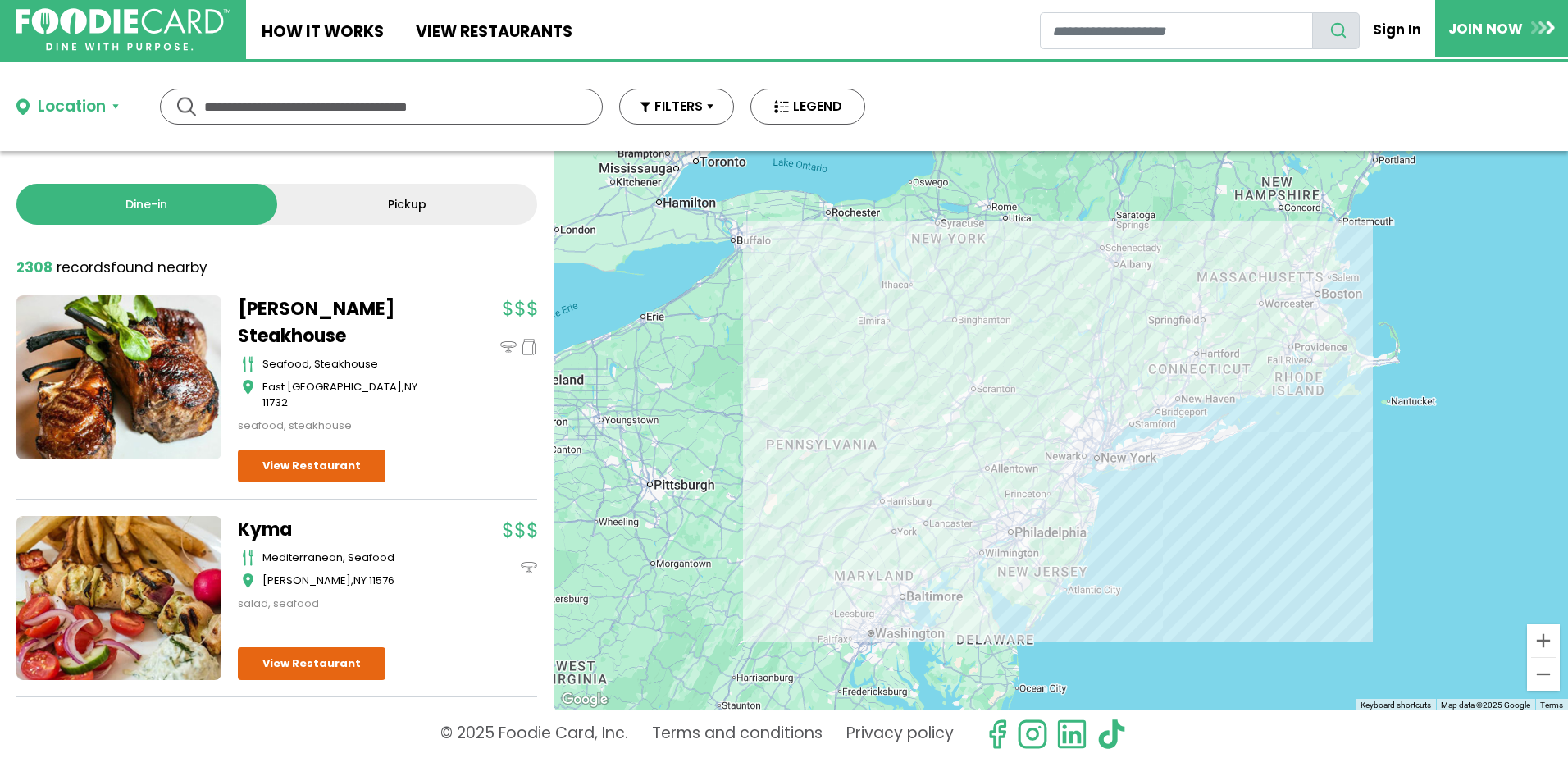
click at [475, 369] on div at bounding box center [497, 364] width 77 height 138
click at [329, 453] on link "View Restaurant" at bounding box center [312, 465] width 148 height 32
click at [362, 107] on input "text" at bounding box center [380, 106] width 354 height 34
type input "**********"
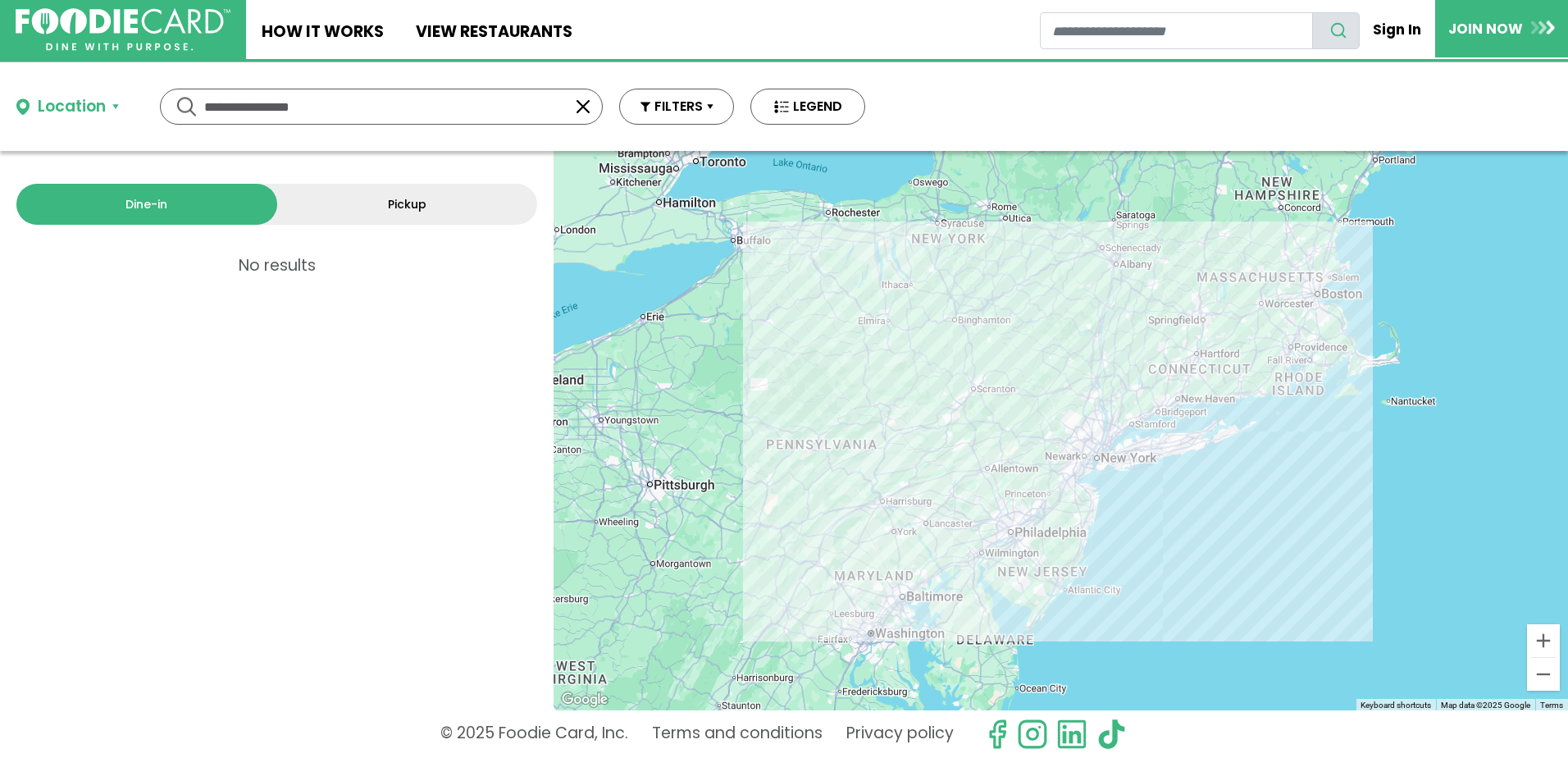
drag, startPoint x: 380, startPoint y: 106, endPoint x: 365, endPoint y: 106, distance: 15.0
click at [365, 106] on input "**********" at bounding box center [380, 106] width 354 height 34
click at [114, 105] on button "Location" at bounding box center [68, 107] width 103 height 24
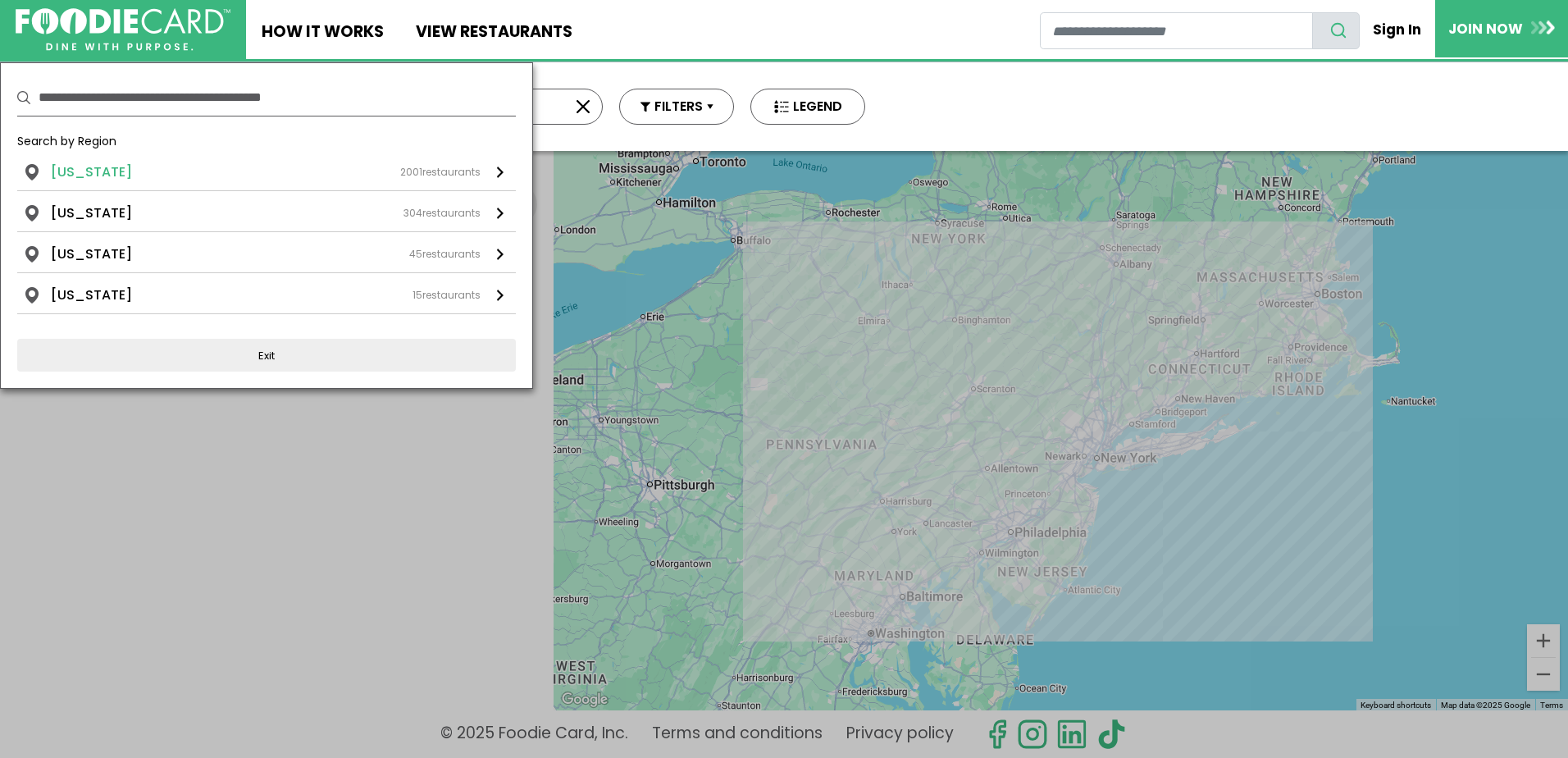
click at [89, 177] on li "[US_STATE]" at bounding box center [91, 173] width 81 height 20
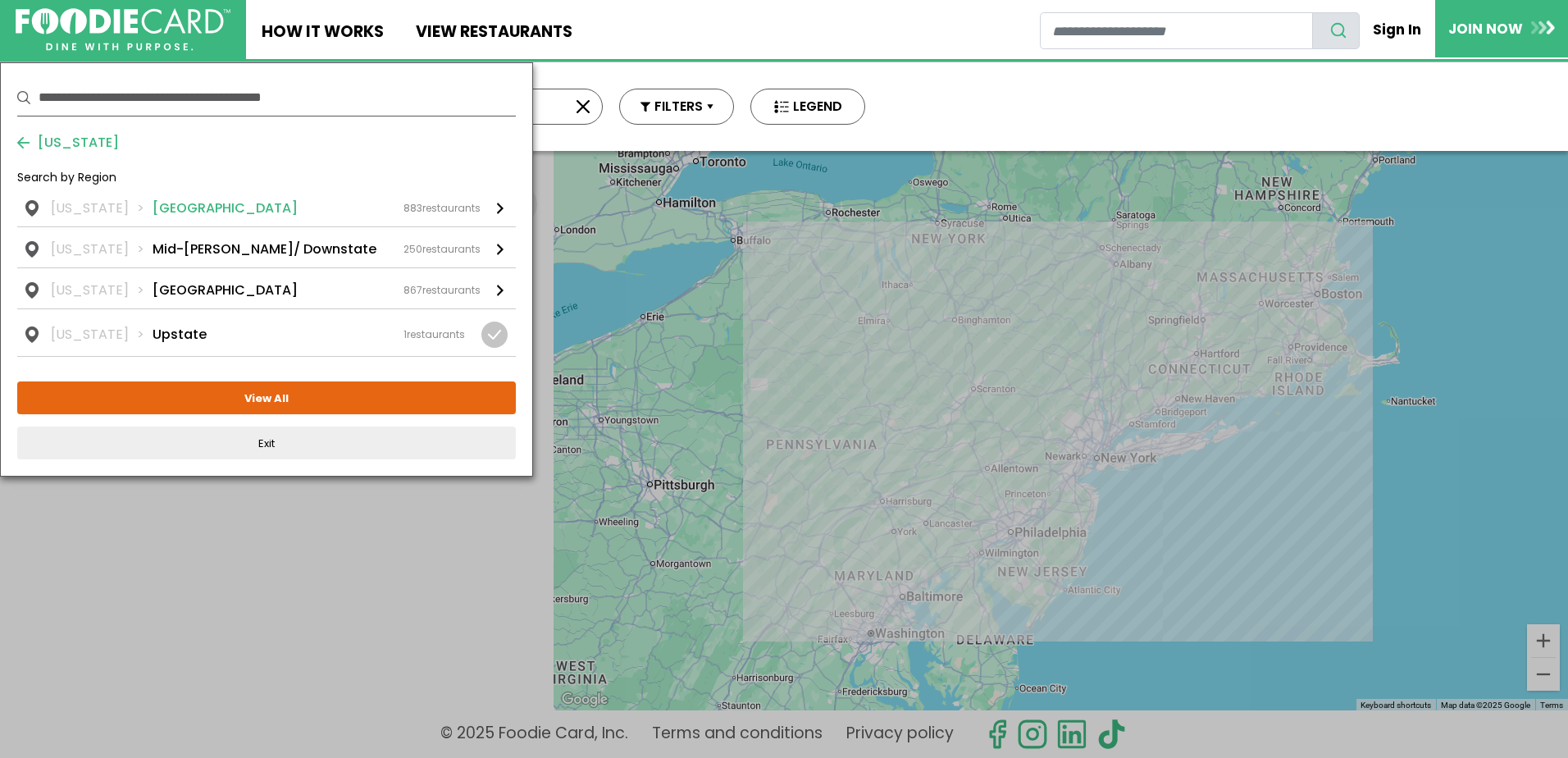
click at [167, 208] on li "[GEOGRAPHIC_DATA]" at bounding box center [226, 208] width 145 height 20
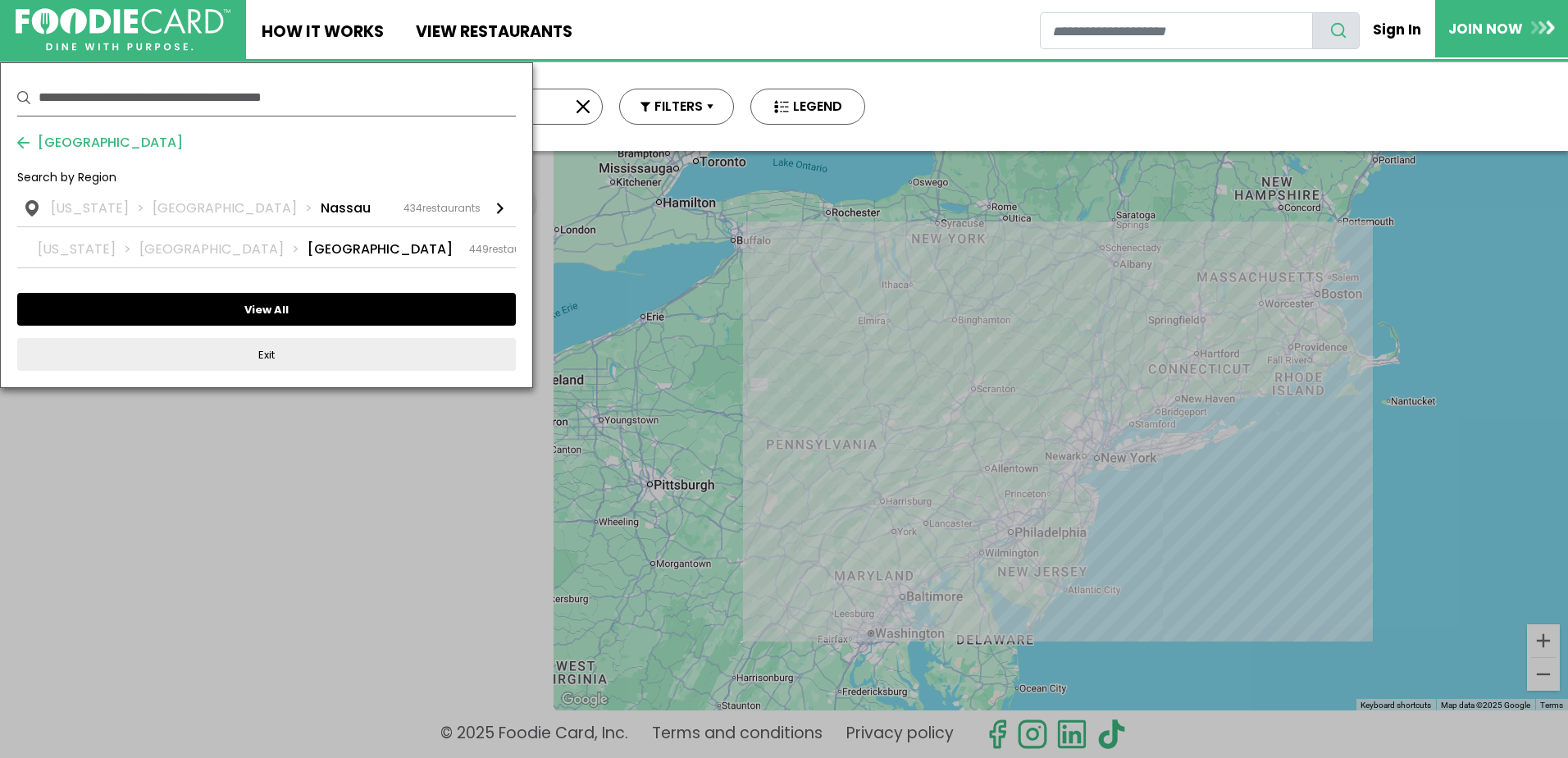
click at [284, 303] on button "View All" at bounding box center [267, 309] width 498 height 32
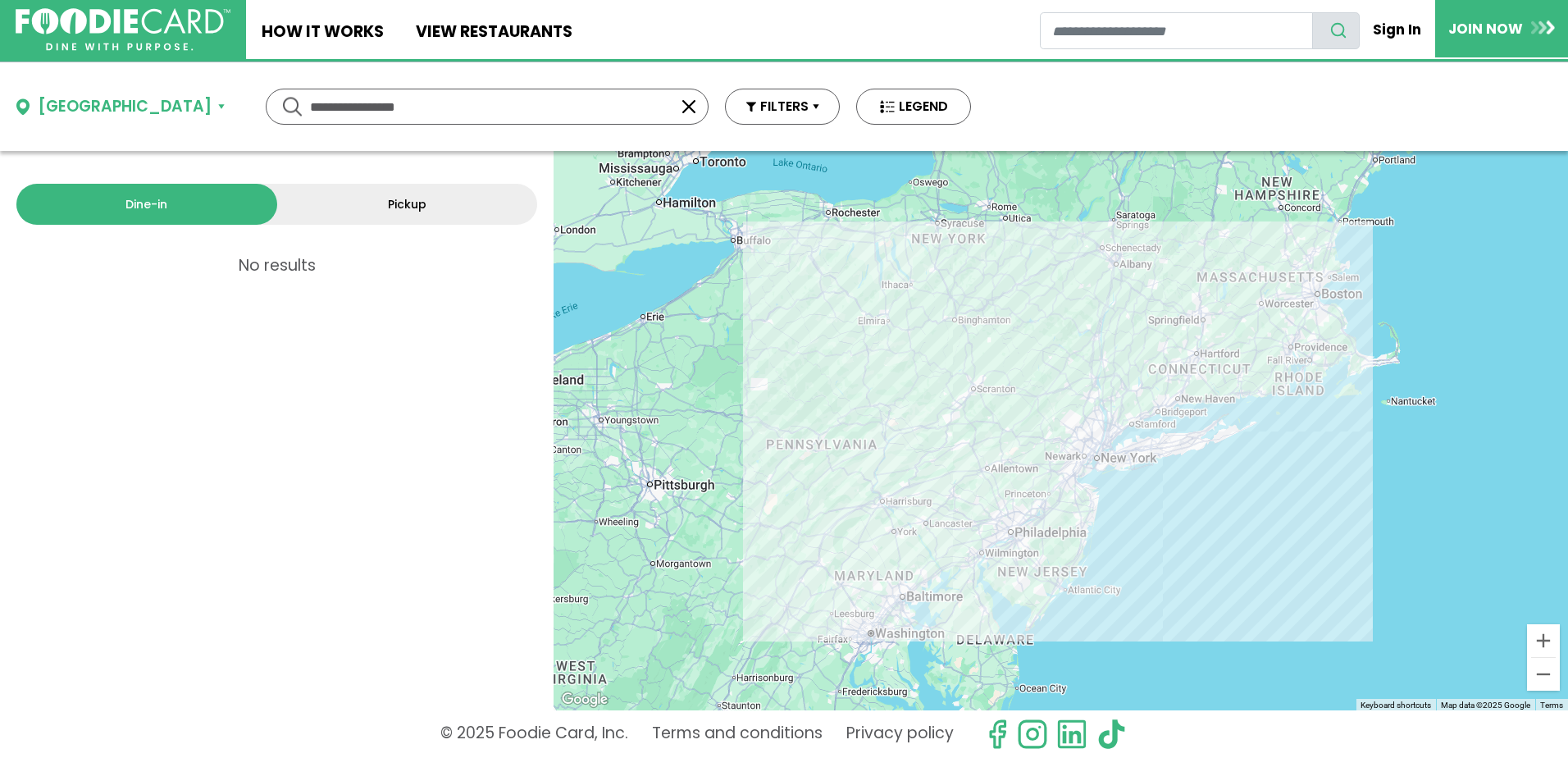
click at [679, 109] on button "button" at bounding box center [688, 107] width 20 height 20
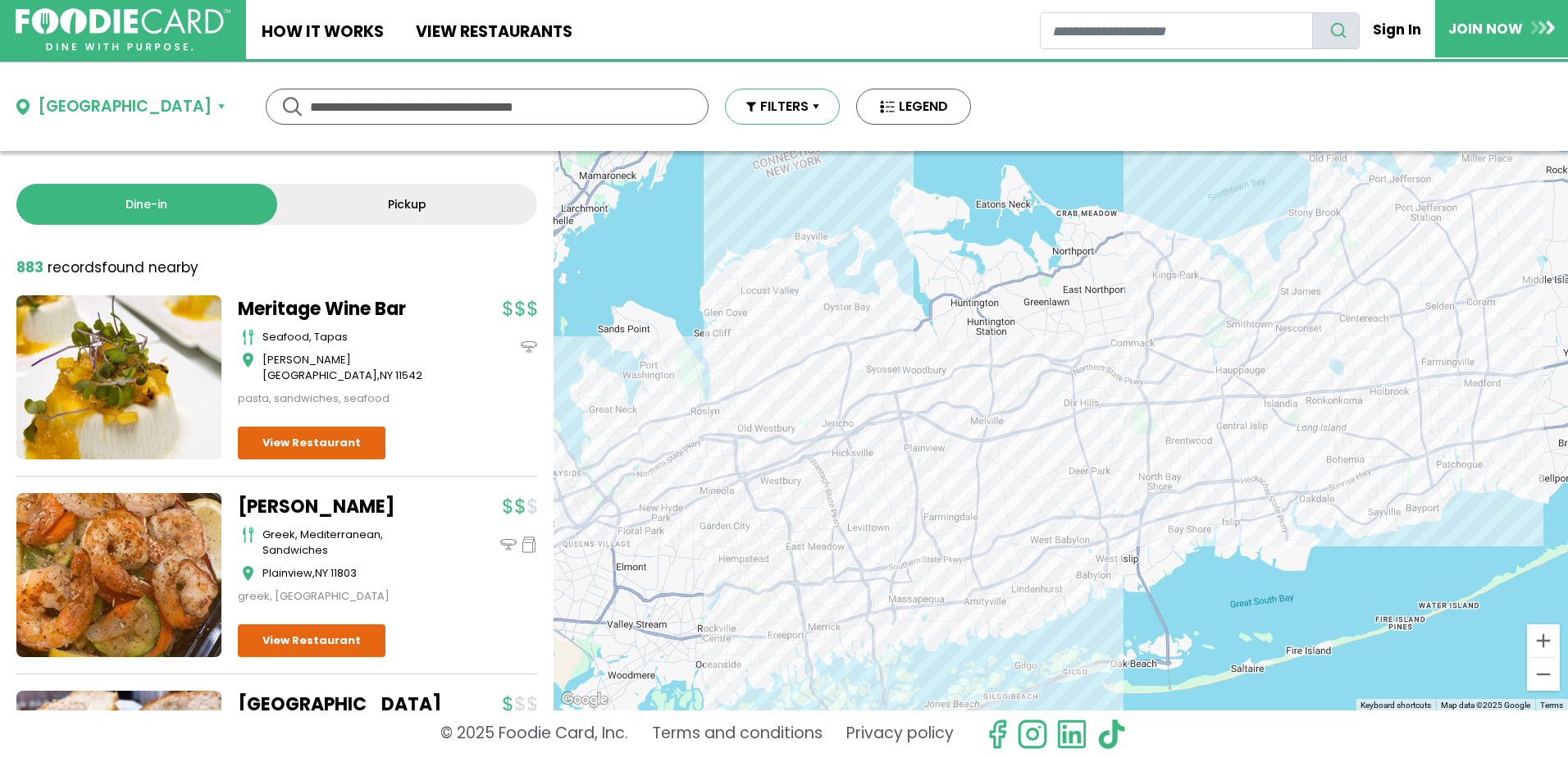
click at [725, 110] on button "FILTERS" at bounding box center [782, 106] width 115 height 36
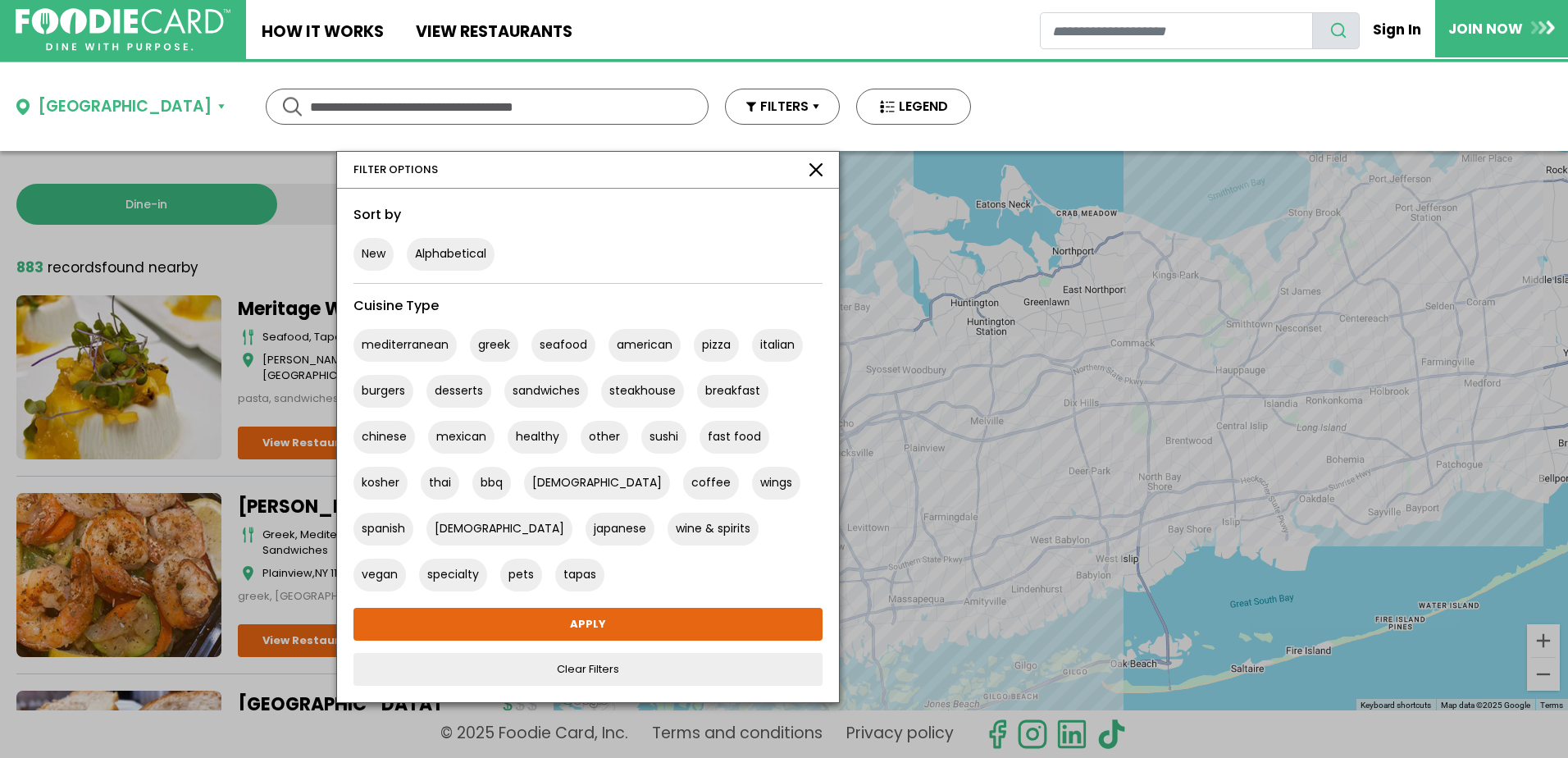
click at [809, 169] on button "button" at bounding box center [815, 169] width 13 height 13
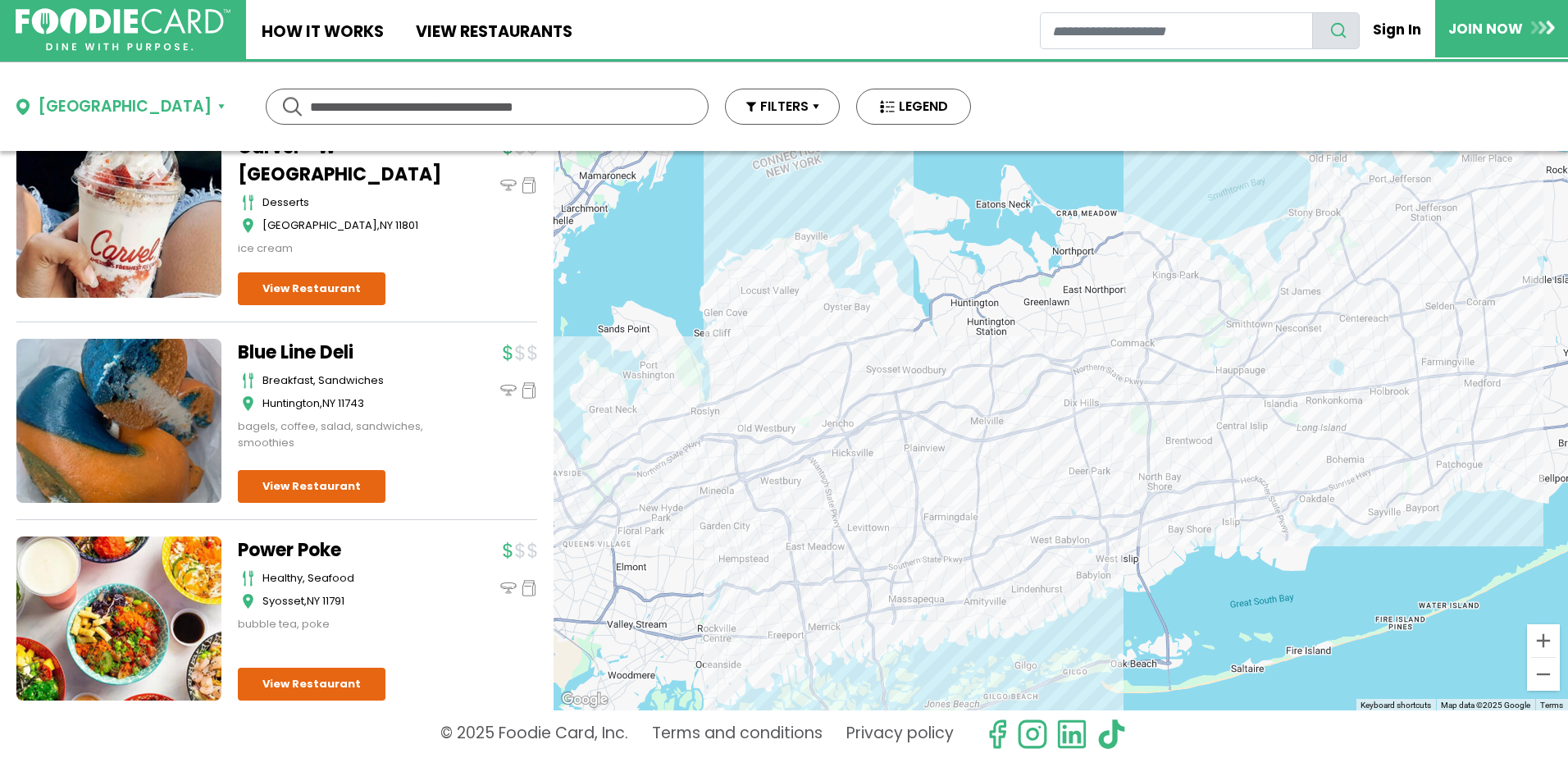
scroll to position [1804, 0]
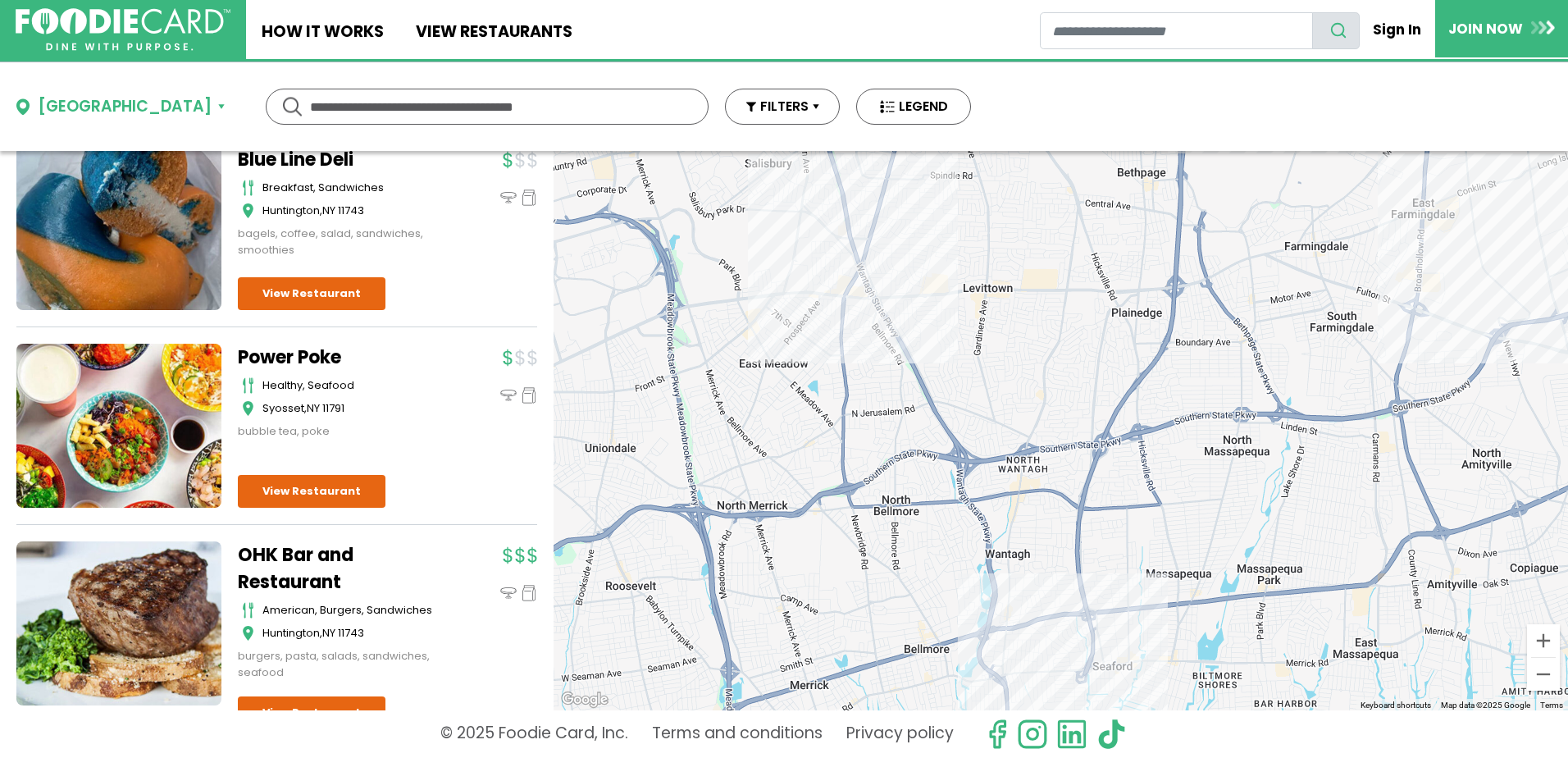
drag, startPoint x: 685, startPoint y: 413, endPoint x: 999, endPoint y: 359, distance: 318.6
click at [999, 359] on div at bounding box center [1061, 430] width 1015 height 559
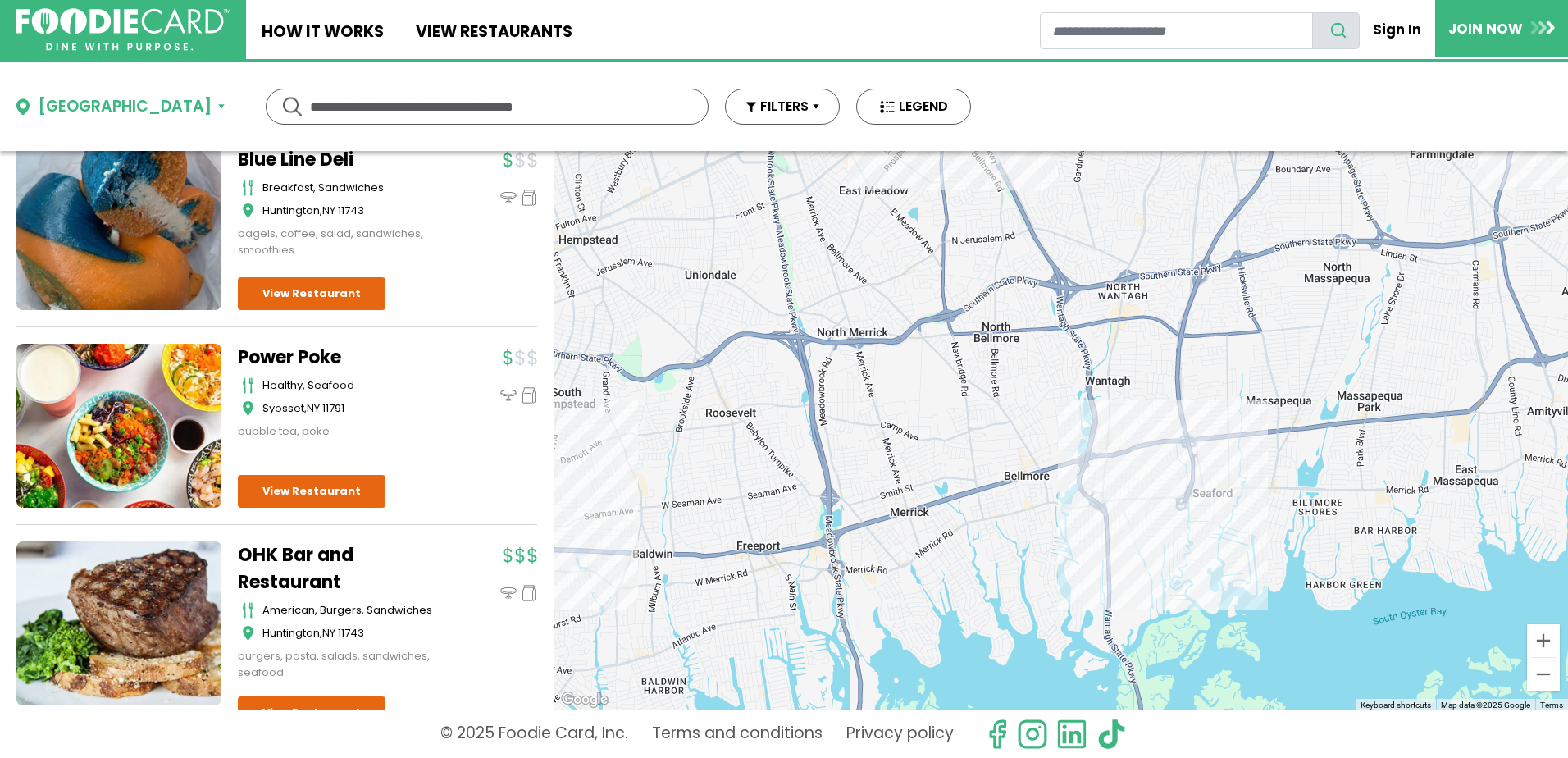
drag, startPoint x: 893, startPoint y: 487, endPoint x: 995, endPoint y: 306, distance: 207.8
click at [995, 306] on div at bounding box center [1061, 430] width 1015 height 559
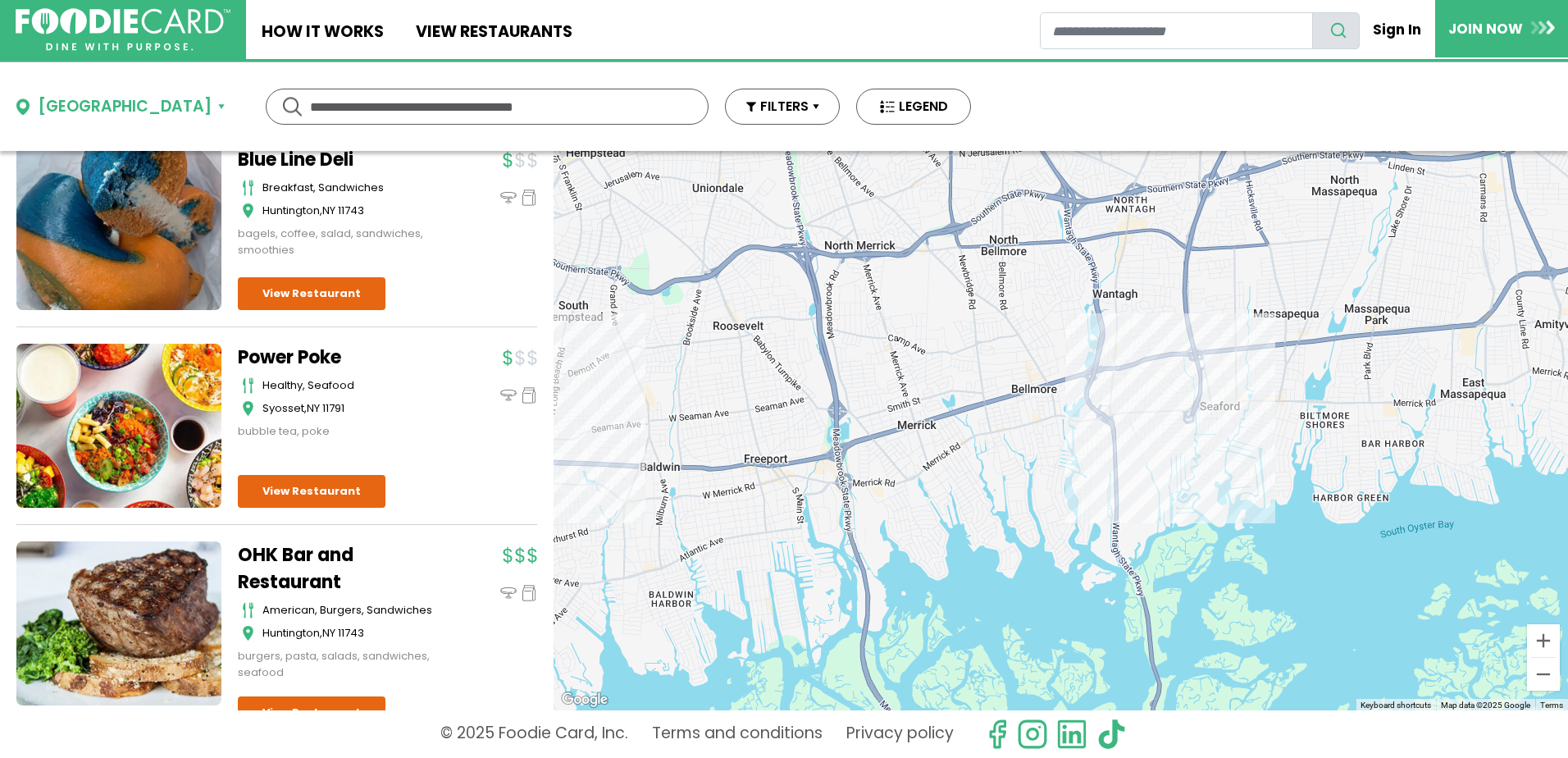
drag, startPoint x: 891, startPoint y: 453, endPoint x: 897, endPoint y: 397, distance: 56.3
click at [897, 397] on div at bounding box center [1061, 430] width 1015 height 559
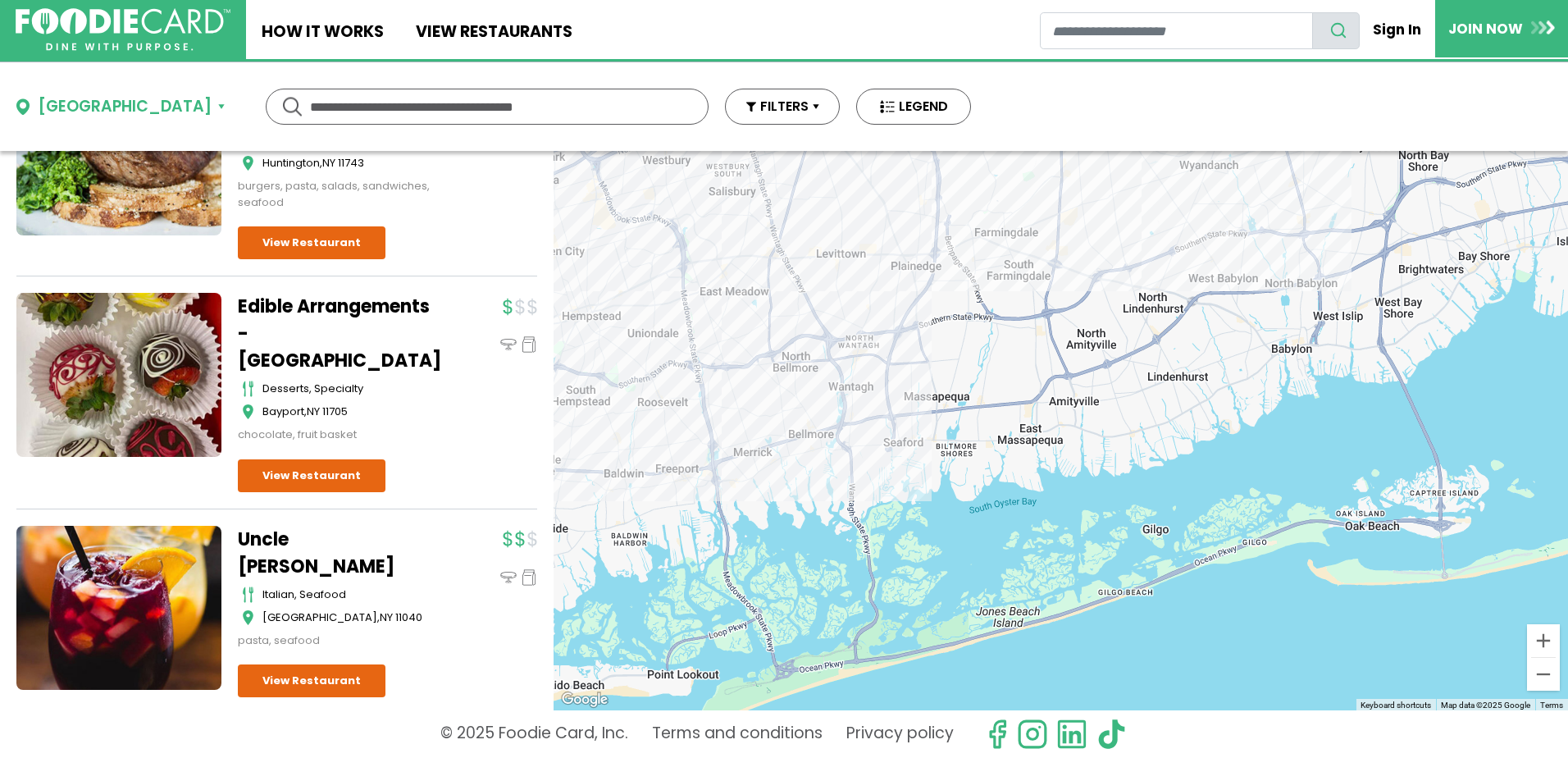
scroll to position [2297, 0]
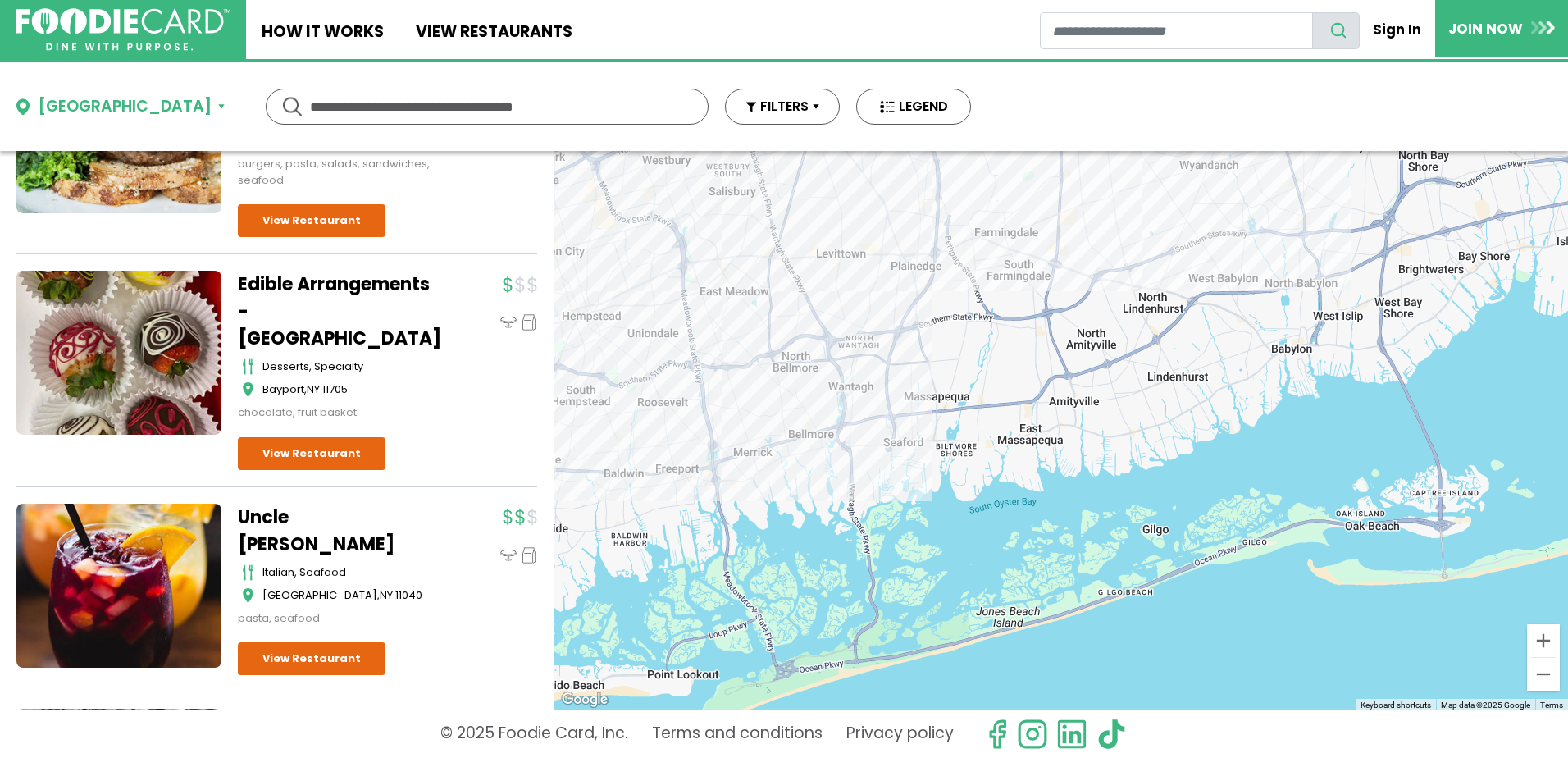
click at [333, 108] on input "text" at bounding box center [486, 106] width 354 height 34
type input "**********"
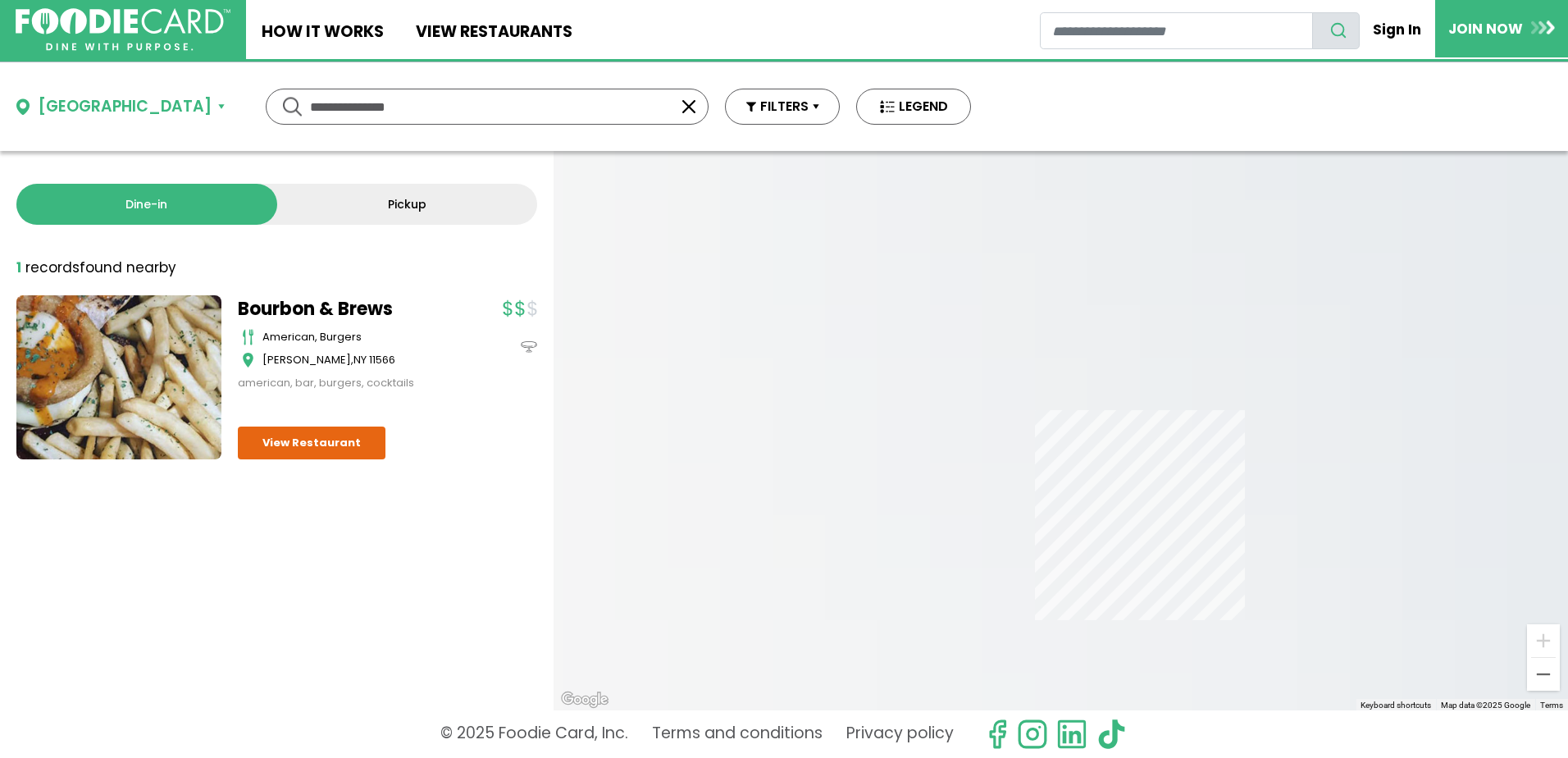
scroll to position [0, 0]
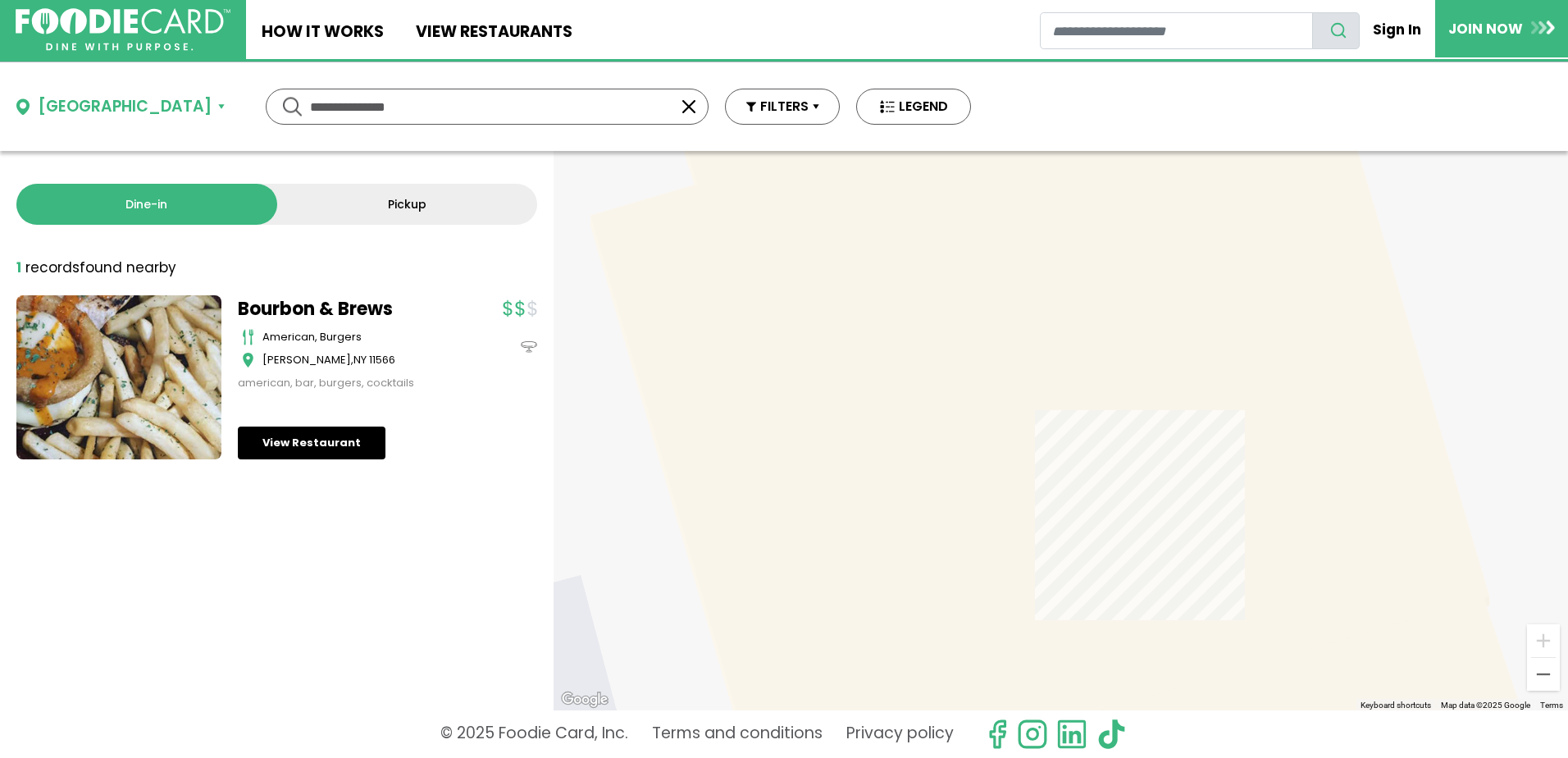
click at [297, 443] on link "View Restaurant" at bounding box center [312, 442] width 148 height 32
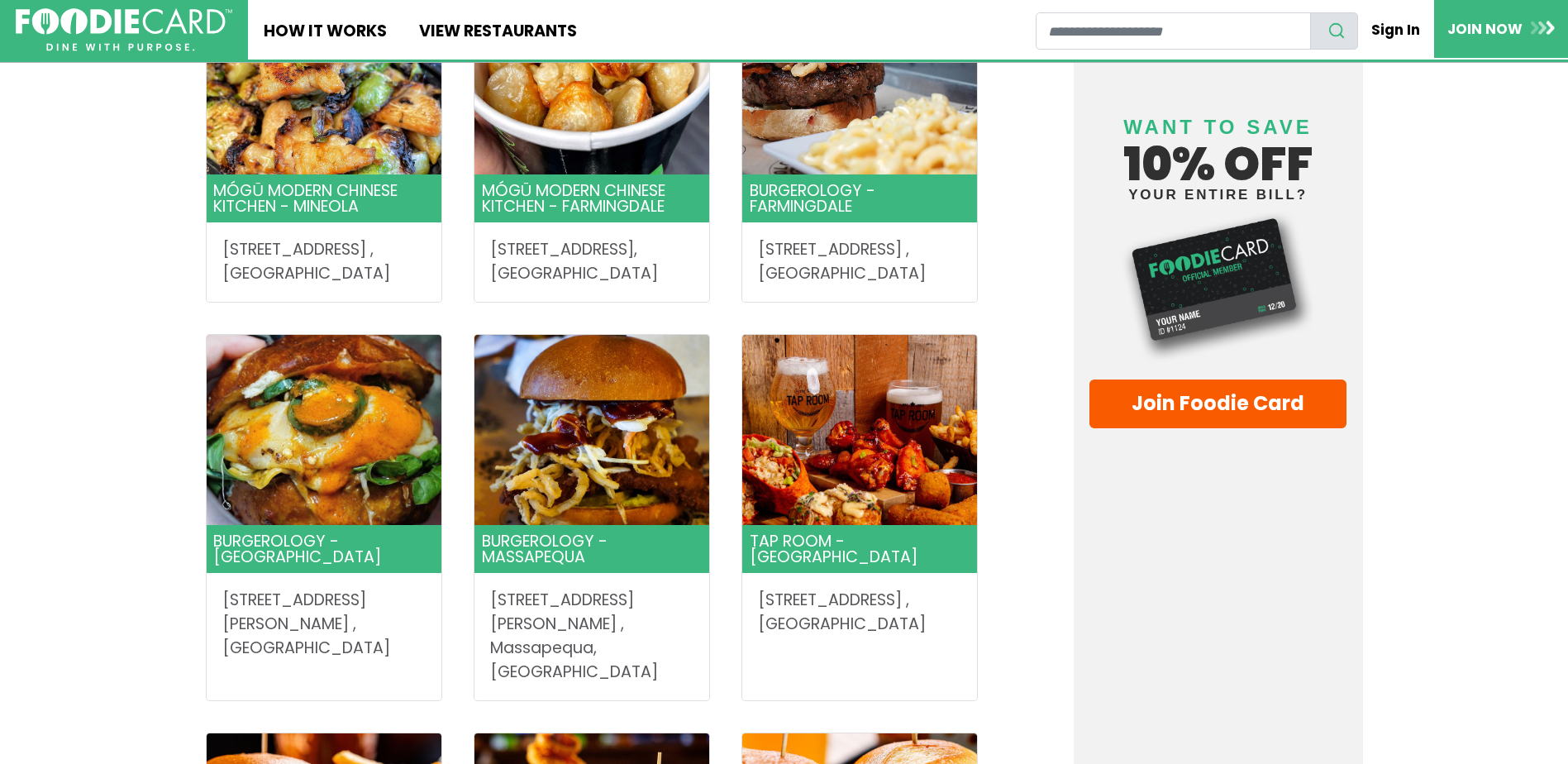
scroll to position [1902, 0]
